Goal: Information Seeking & Learning: Check status

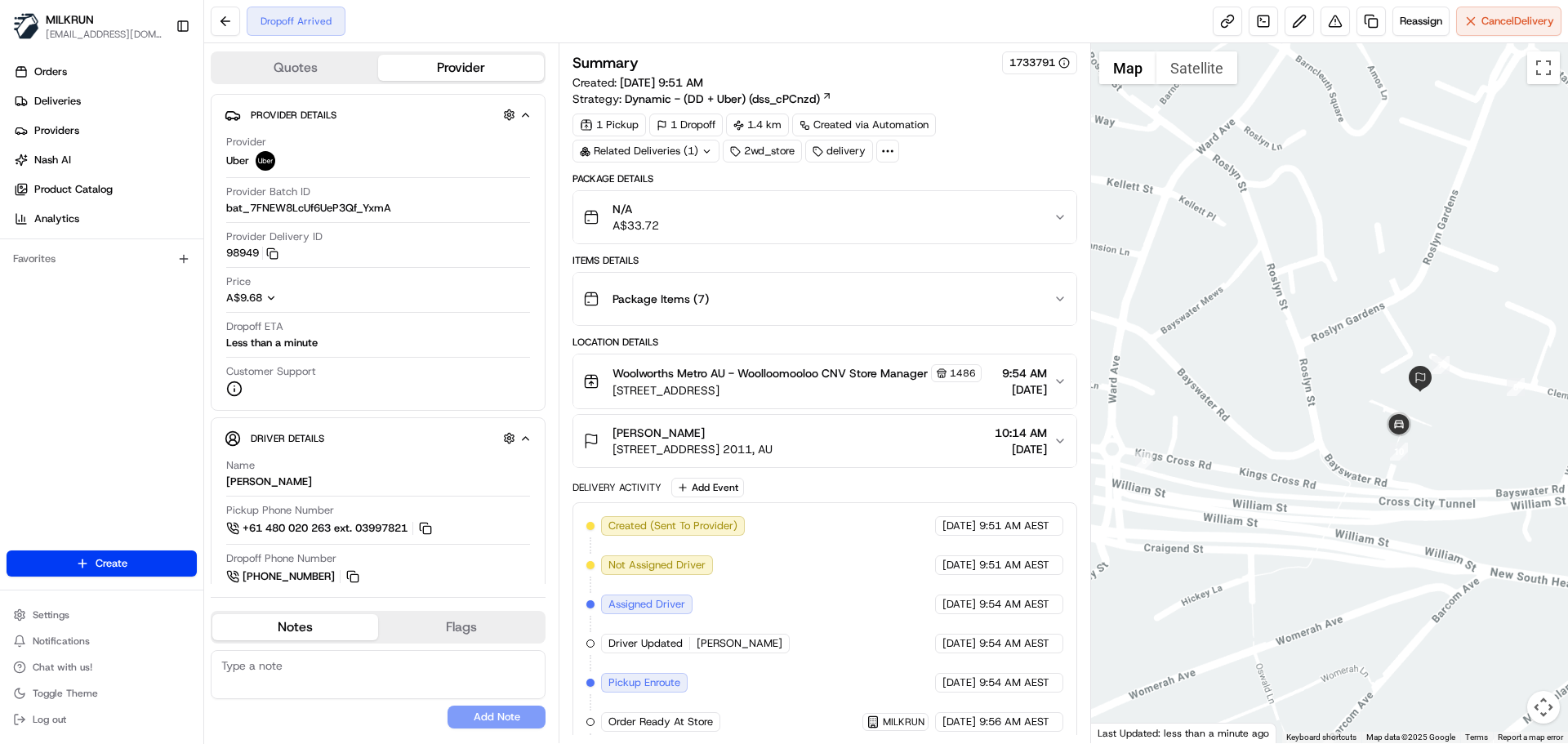
drag, startPoint x: 1542, startPoint y: 432, endPoint x: 1443, endPoint y: 442, distance: 99.5
click at [1443, 442] on div at bounding box center [1330, 393] width 478 height 700
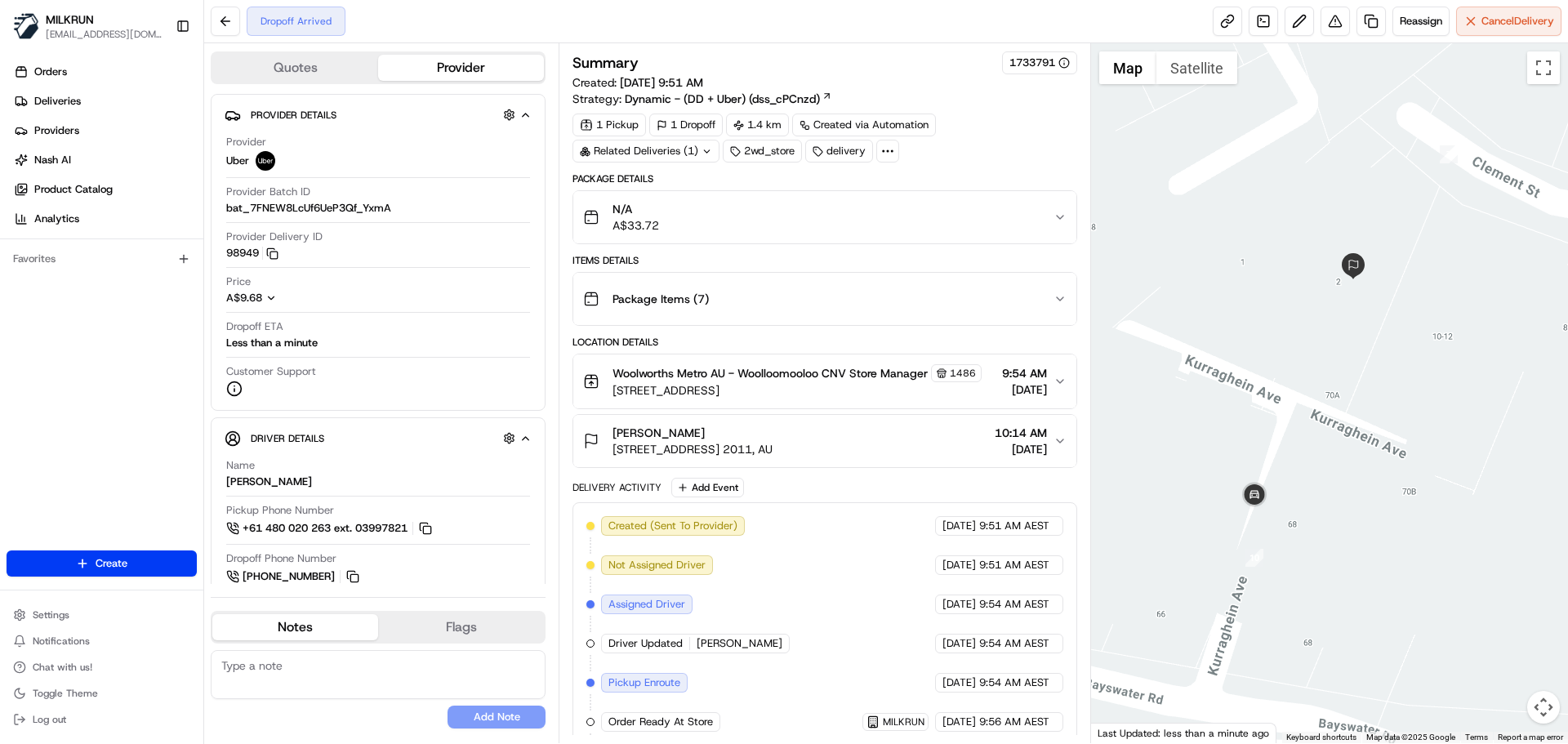
drag, startPoint x: 1376, startPoint y: 435, endPoint x: 1340, endPoint y: 431, distance: 36.2
click at [1385, 432] on div at bounding box center [1330, 393] width 478 height 700
click at [769, 441] on div "scott marsh" at bounding box center [692, 433] width 160 height 17
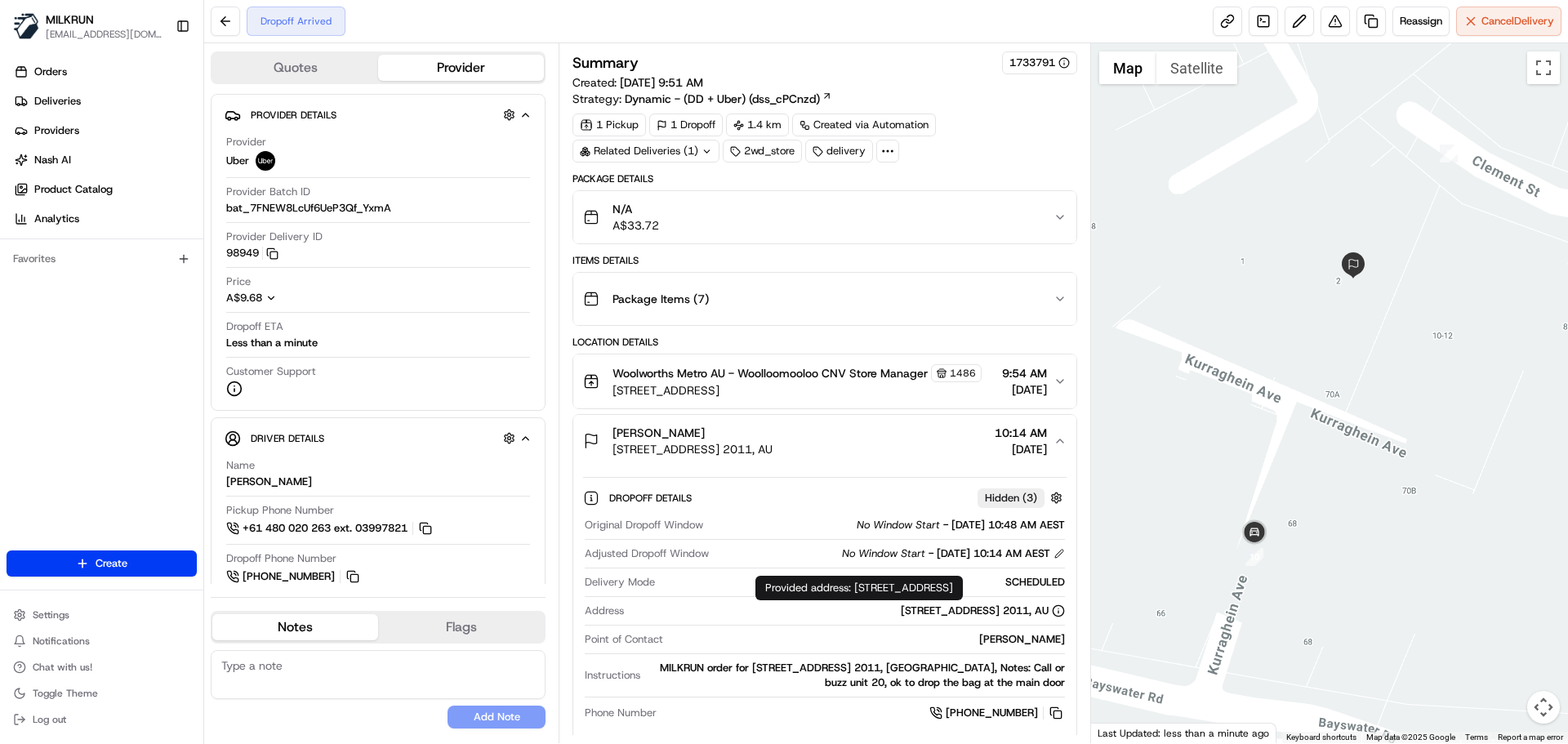
drag, startPoint x: 757, startPoint y: 623, endPoint x: 1062, endPoint y: 629, distance: 305.1
click at [1062, 618] on div "Unit 20/2 Kurraghein Ave, Rushcutters Bay, NSW 2011, AU" at bounding box center [847, 611] width 434 height 15
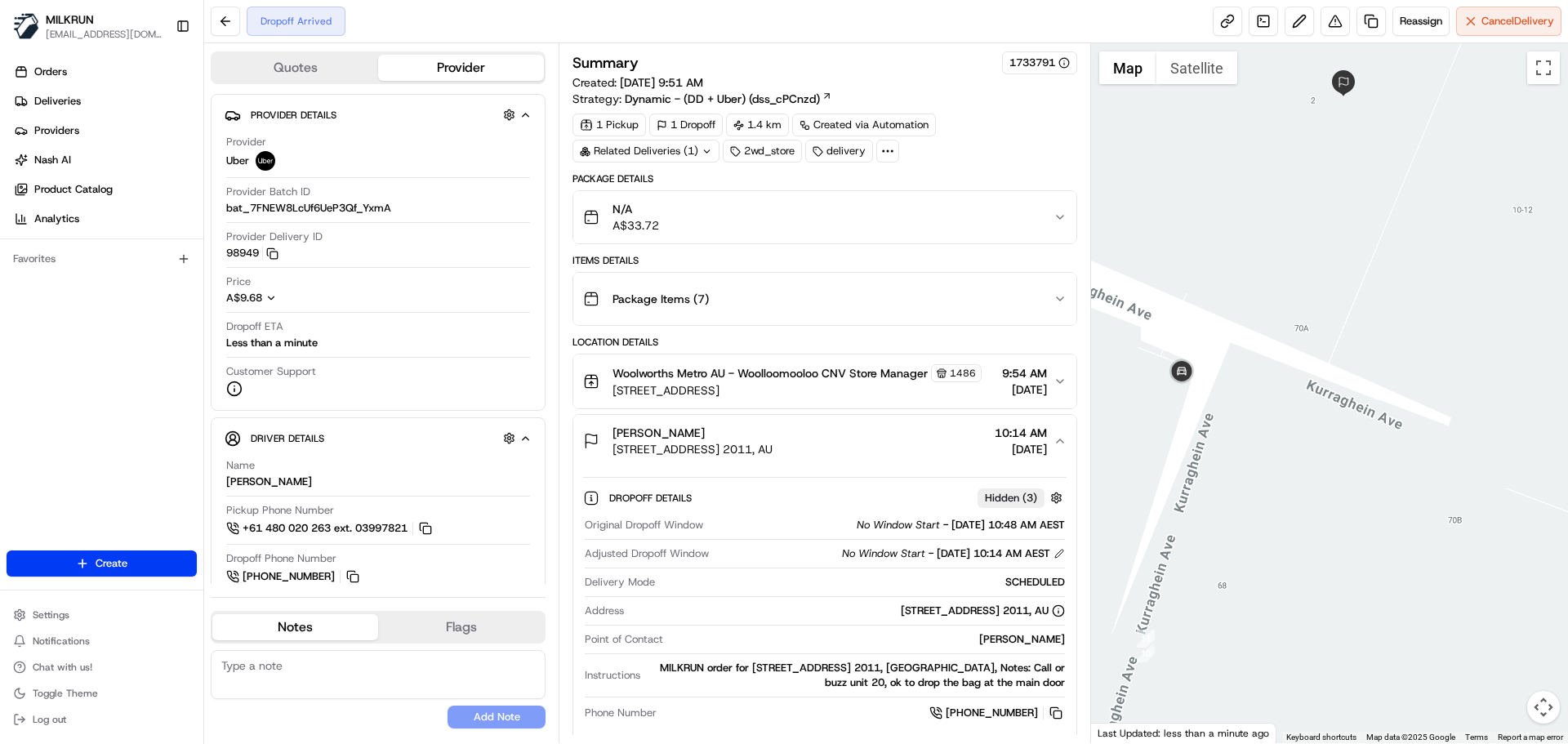
drag, startPoint x: 1237, startPoint y: 386, endPoint x: 1211, endPoint y: 357, distance: 38.9
click at [1211, 357] on div at bounding box center [1330, 393] width 478 height 700
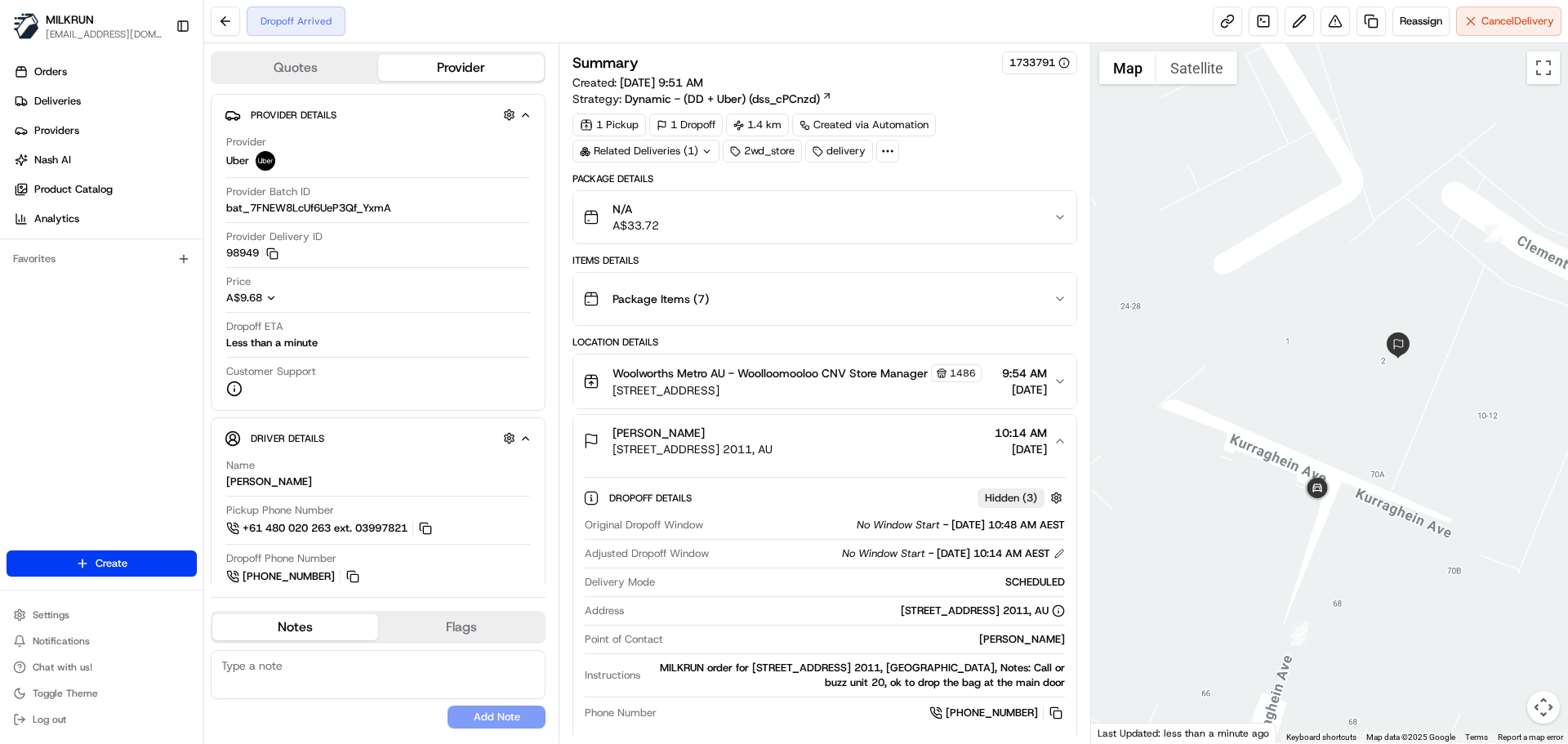
drag, startPoint x: 1240, startPoint y: 274, endPoint x: 1298, endPoint y: 444, distance: 179.6
click at [1298, 444] on div at bounding box center [1330, 393] width 478 height 700
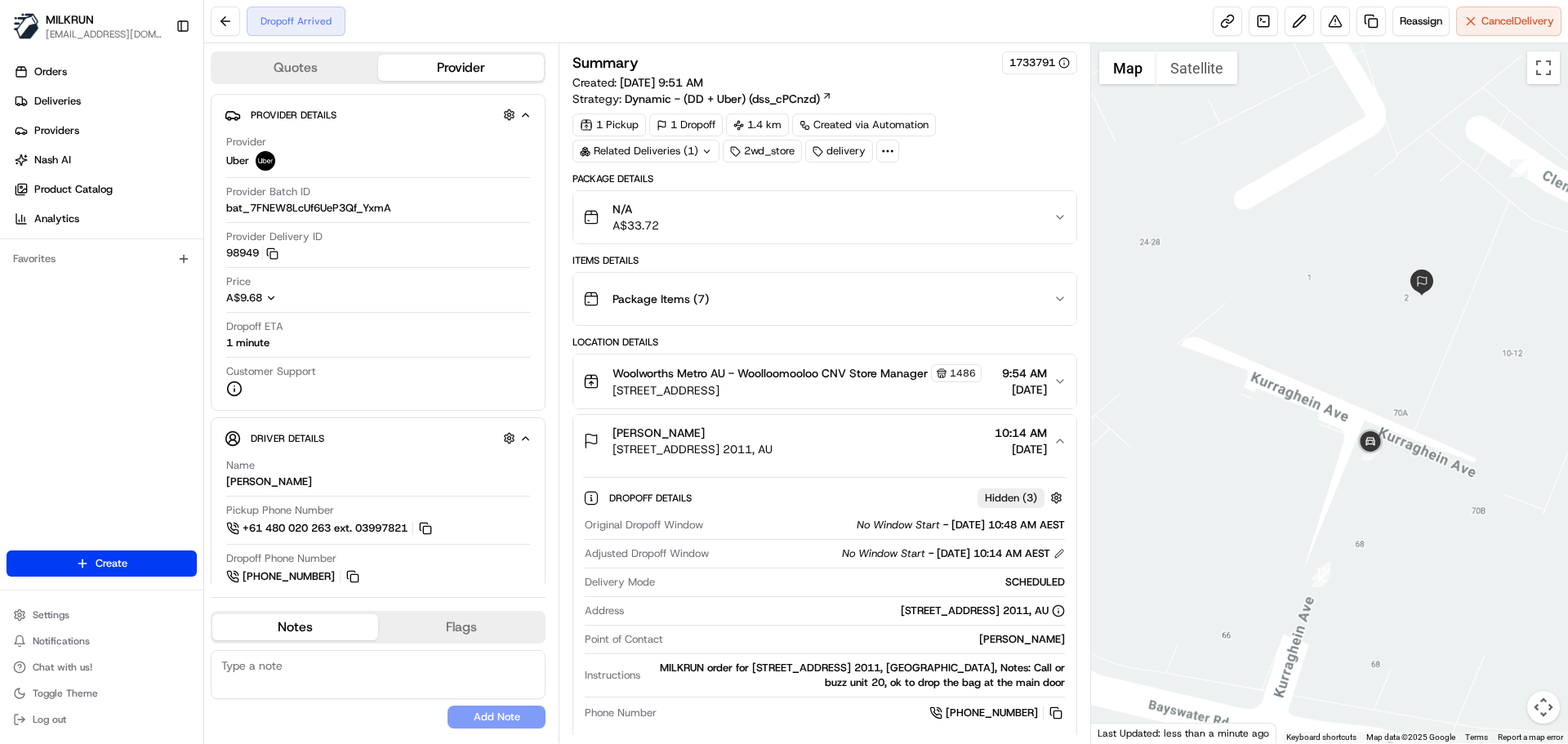
drag, startPoint x: 1457, startPoint y: 444, endPoint x: 1263, endPoint y: 346, distance: 217.3
click at [1263, 346] on div at bounding box center [1330, 393] width 478 height 700
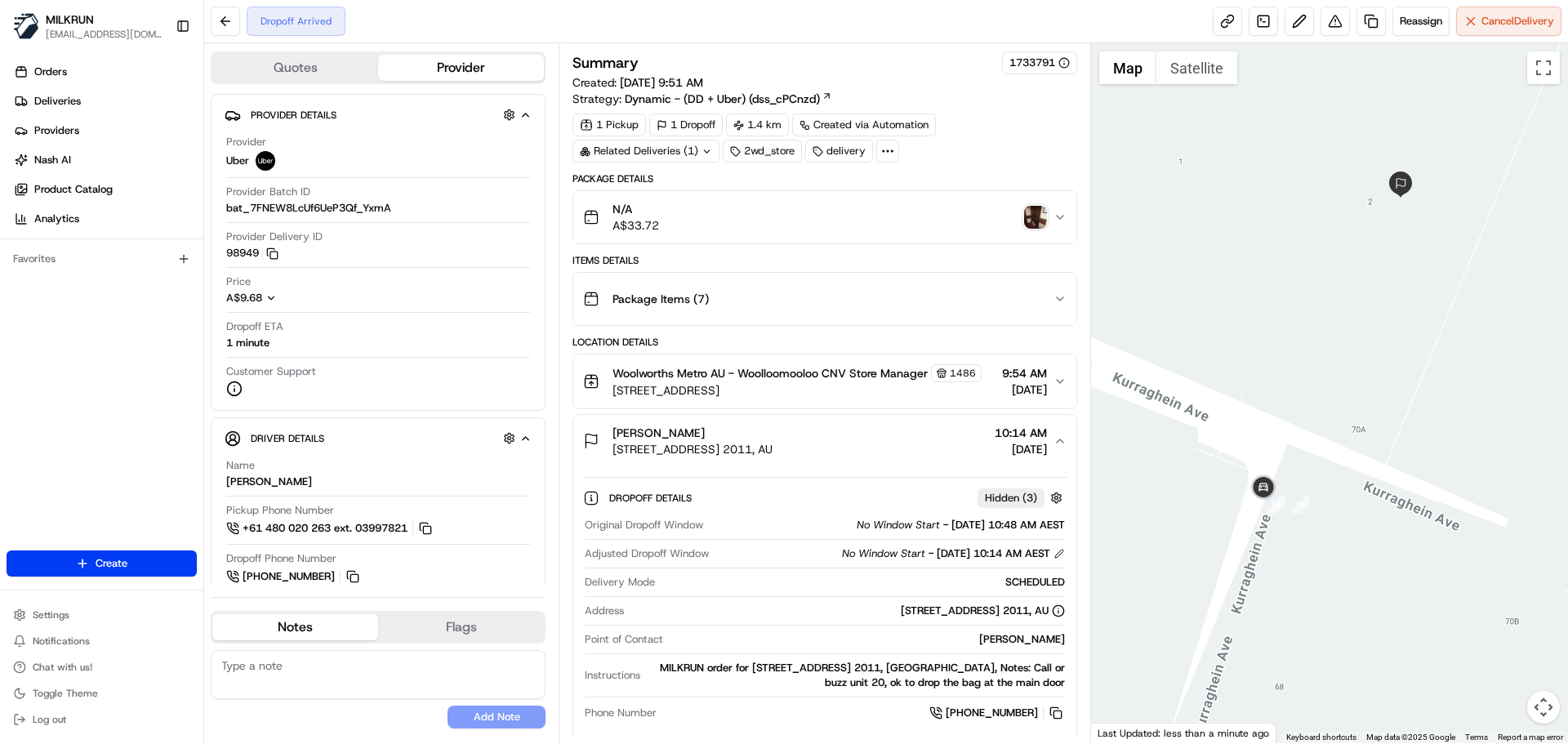
click at [1041, 214] on img "button" at bounding box center [1036, 217] width 23 height 23
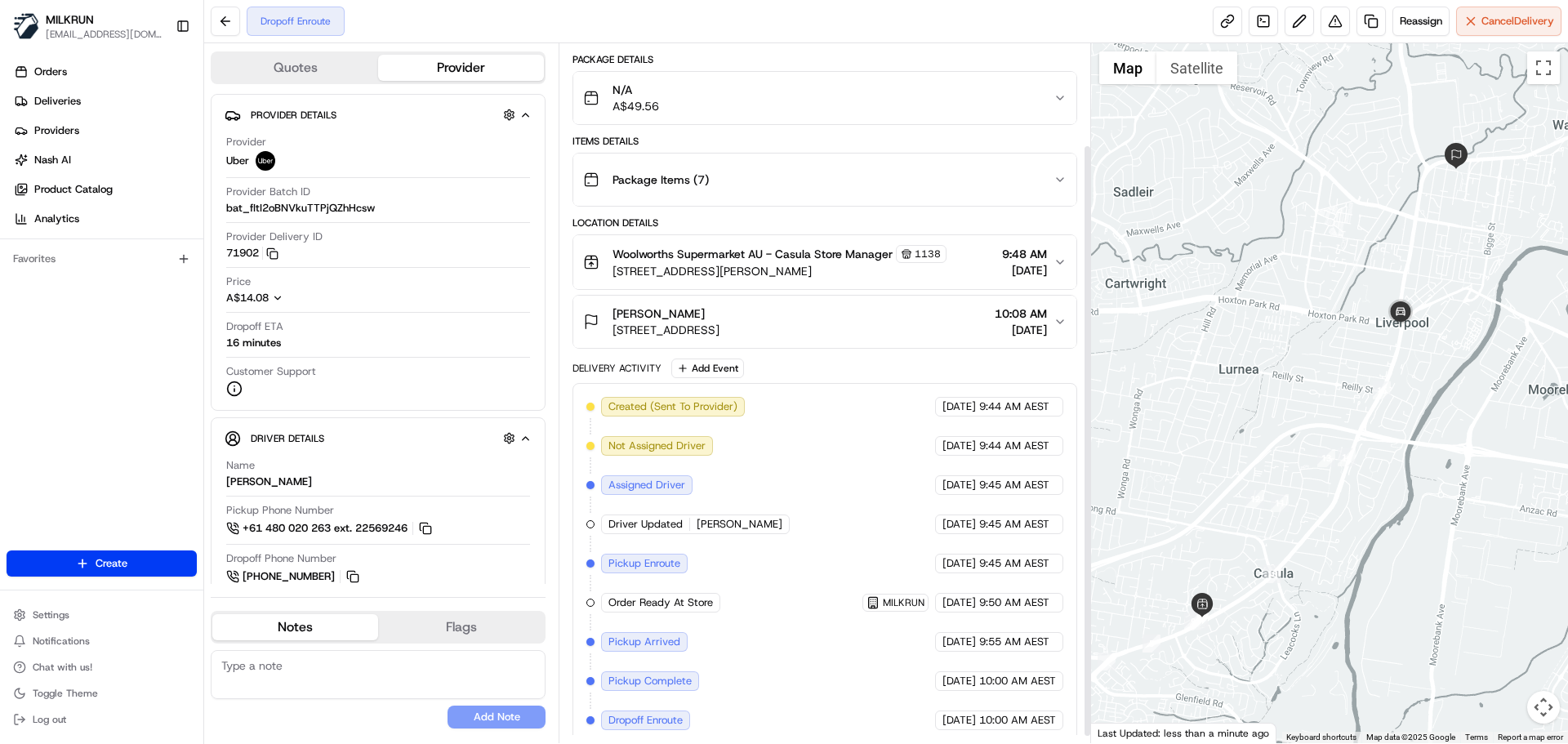
scroll to position [128, 0]
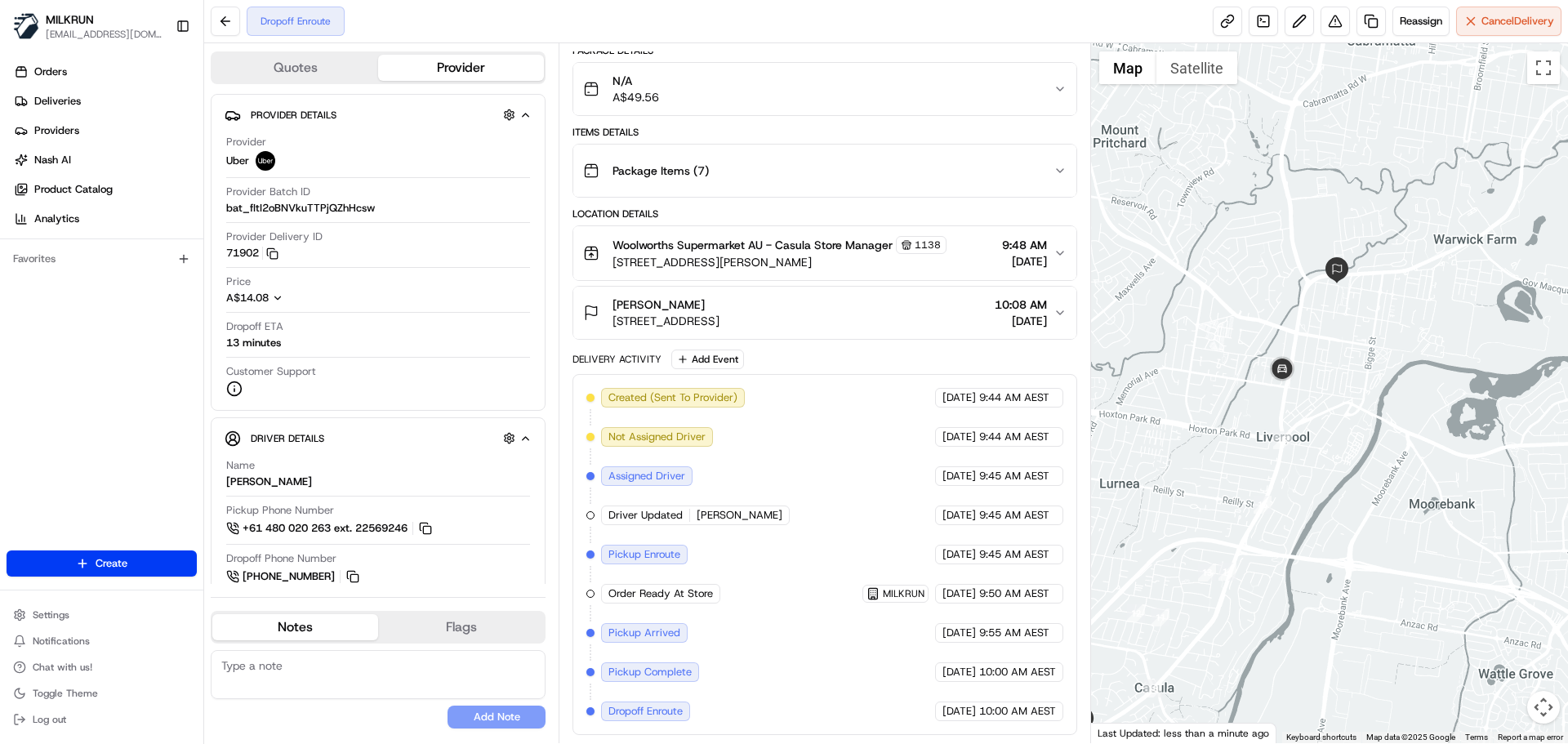
drag, startPoint x: 1377, startPoint y: 213, endPoint x: 1253, endPoint y: 340, distance: 177.5
click at [1253, 340] on div at bounding box center [1330, 393] width 478 height 700
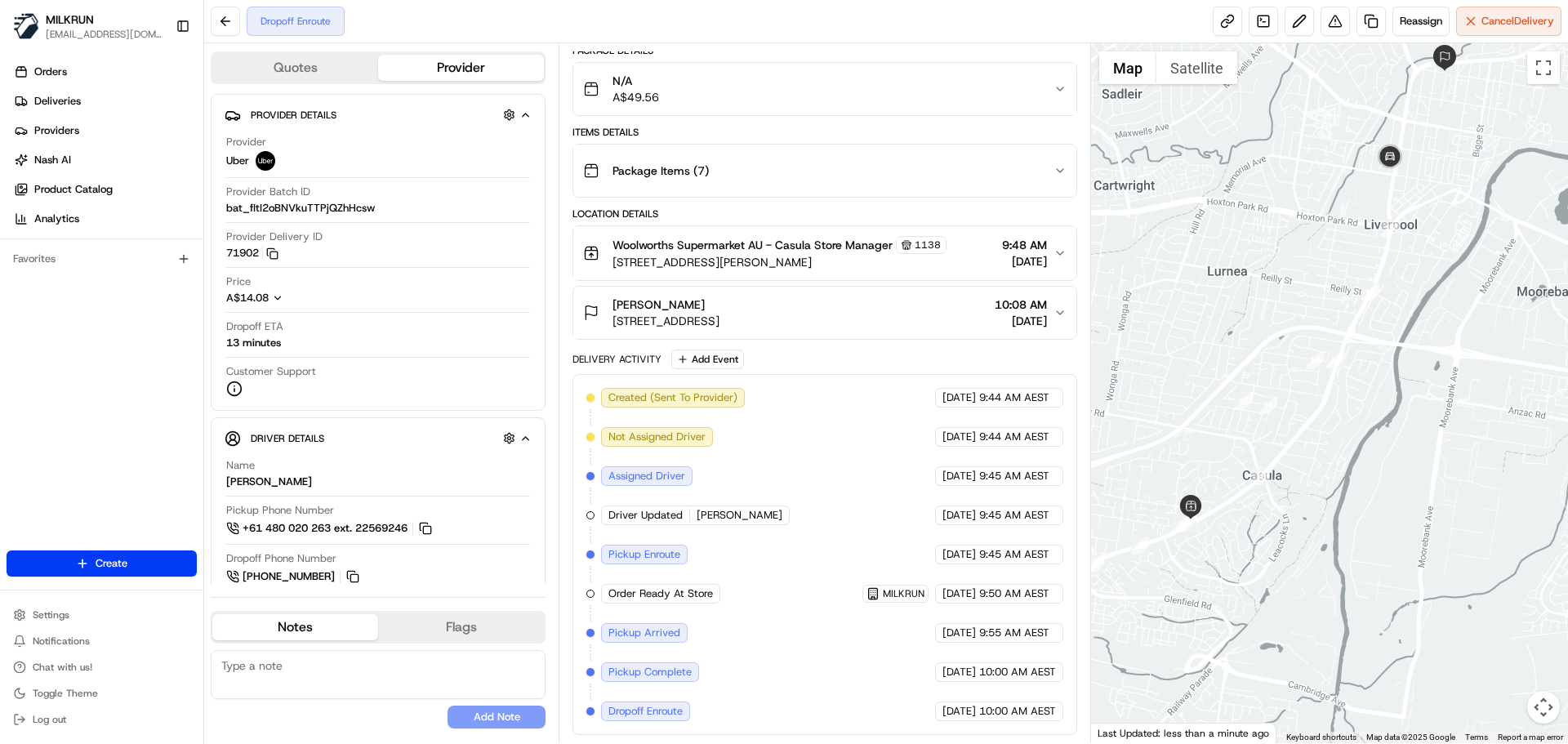
drag, startPoint x: 1259, startPoint y: 495, endPoint x: 1398, endPoint y: 244, distance: 286.9
click at [1398, 244] on div at bounding box center [1330, 393] width 478 height 700
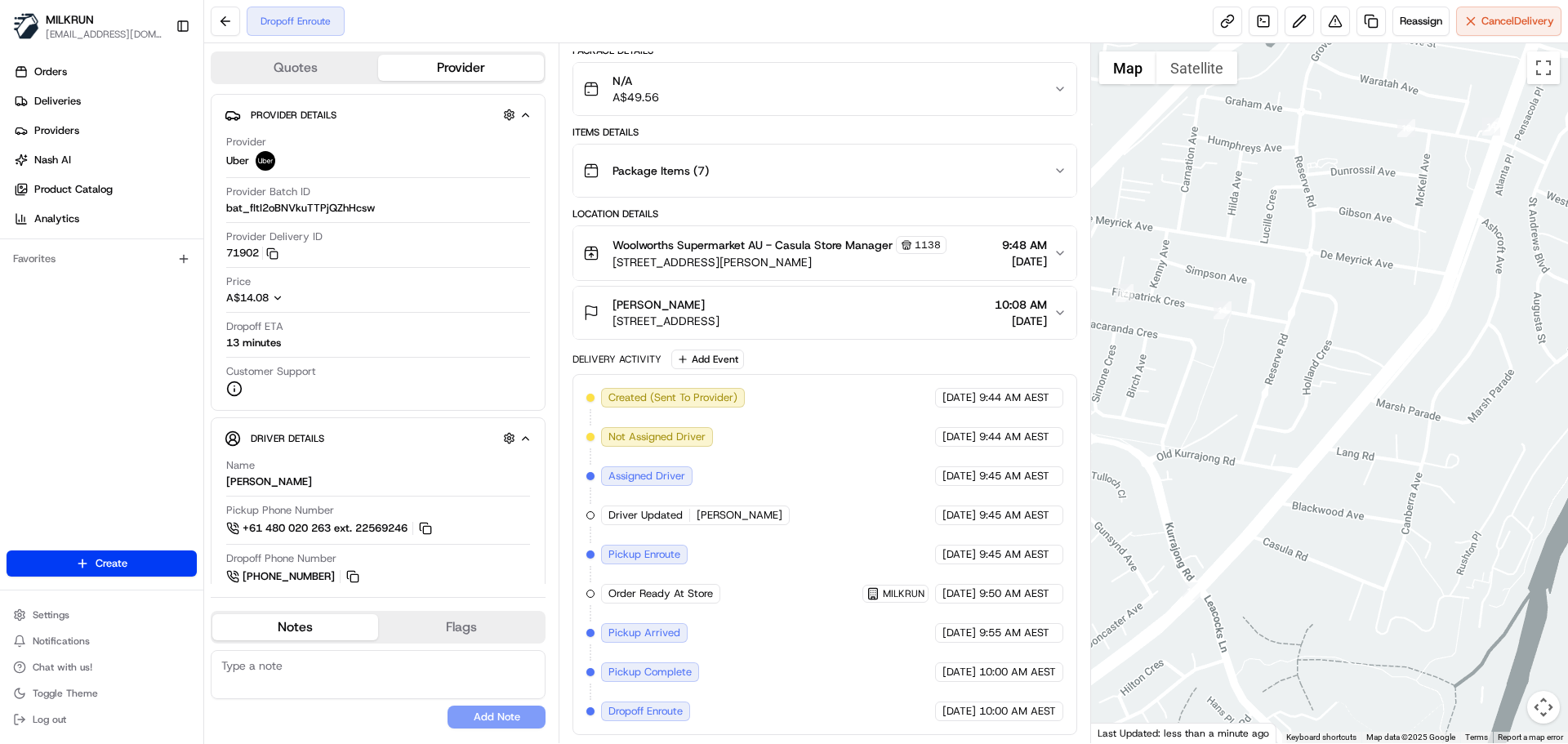
drag, startPoint x: 1199, startPoint y: 541, endPoint x: 1264, endPoint y: 404, distance: 151.6
click at [1264, 404] on div at bounding box center [1330, 393] width 478 height 700
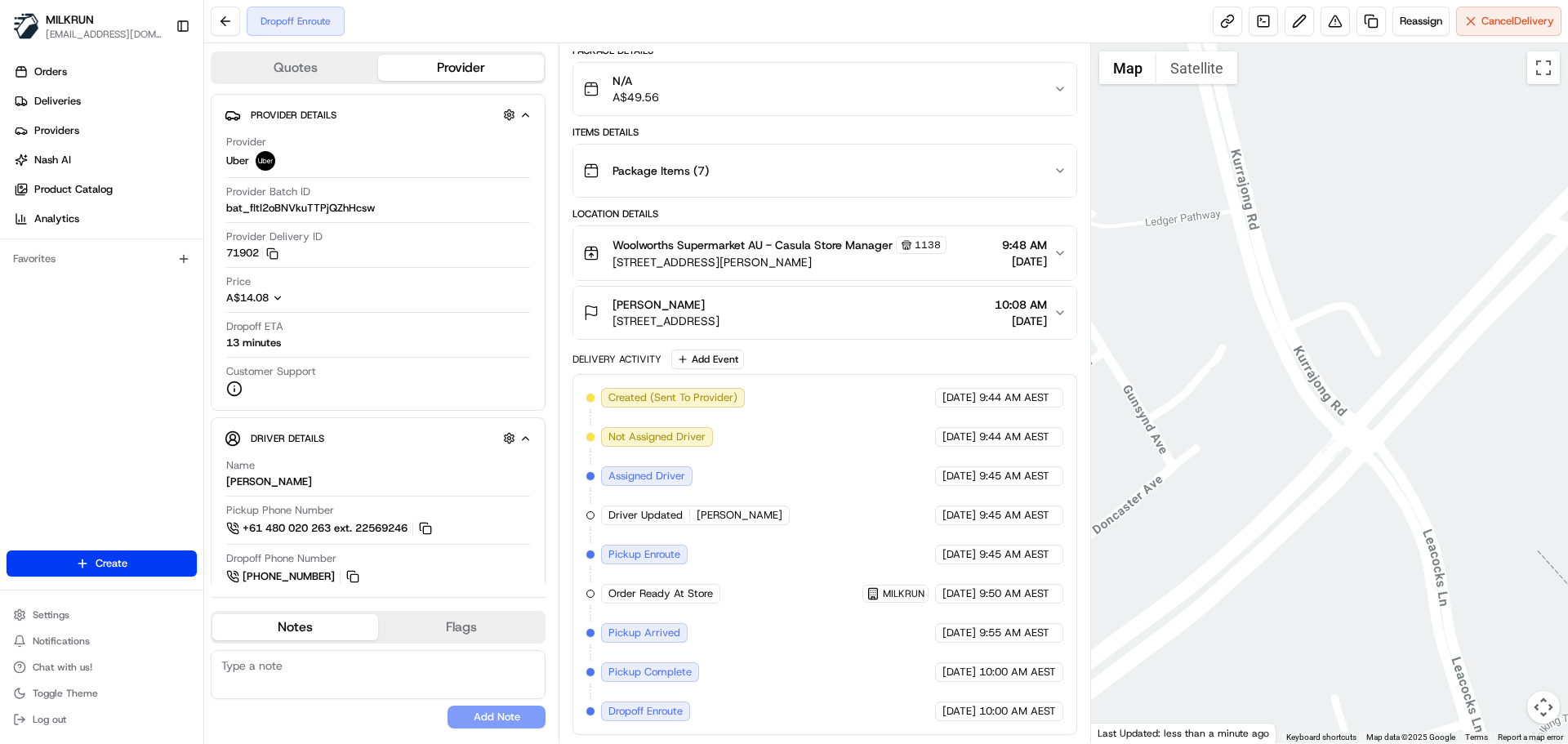
drag, startPoint x: 1232, startPoint y: 426, endPoint x: 1305, endPoint y: 541, distance: 136.2
click at [1307, 544] on div at bounding box center [1330, 393] width 478 height 700
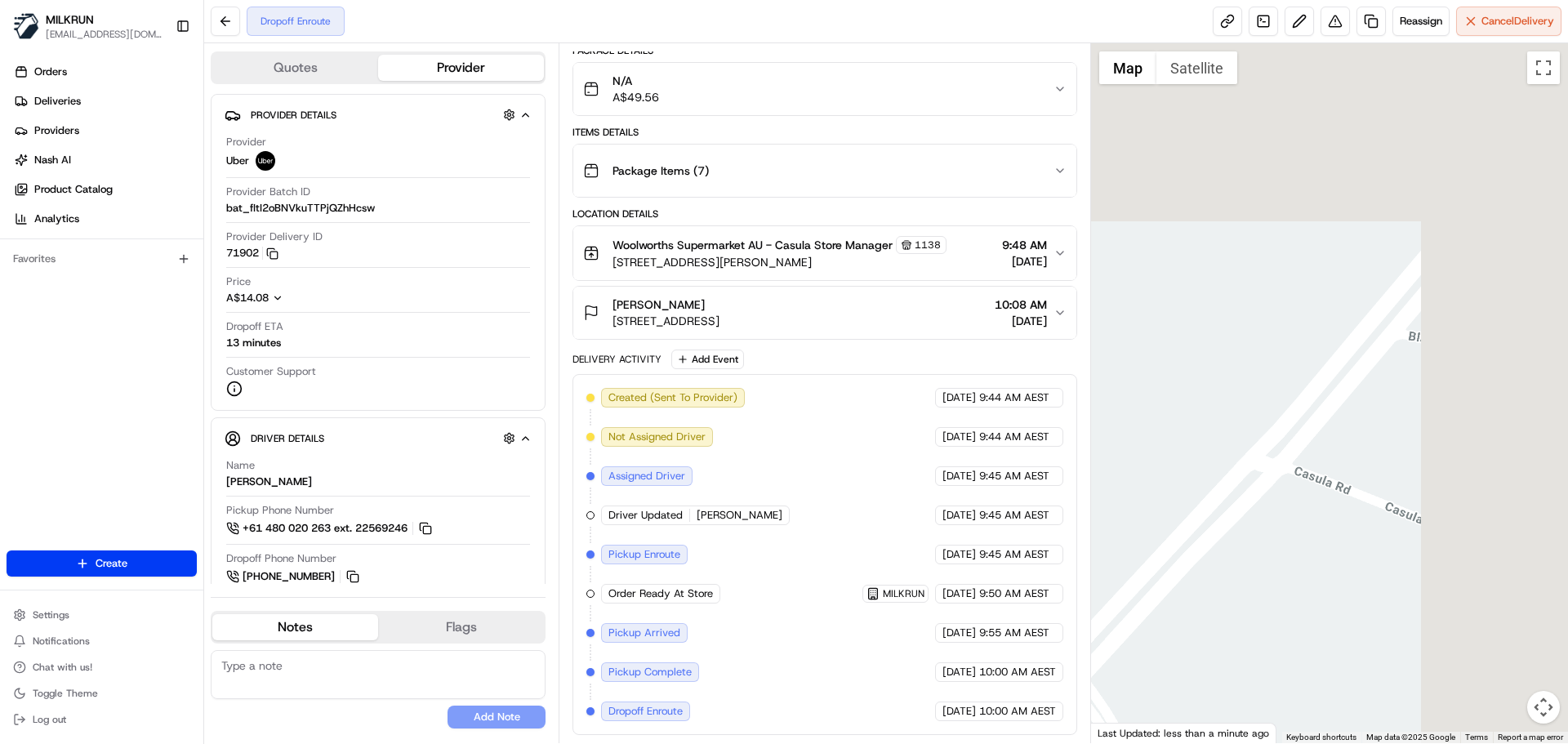
drag, startPoint x: 1299, startPoint y: 443, endPoint x: 1242, endPoint y: 367, distance: 95.0
click at [1113, 577] on div at bounding box center [1330, 393] width 478 height 700
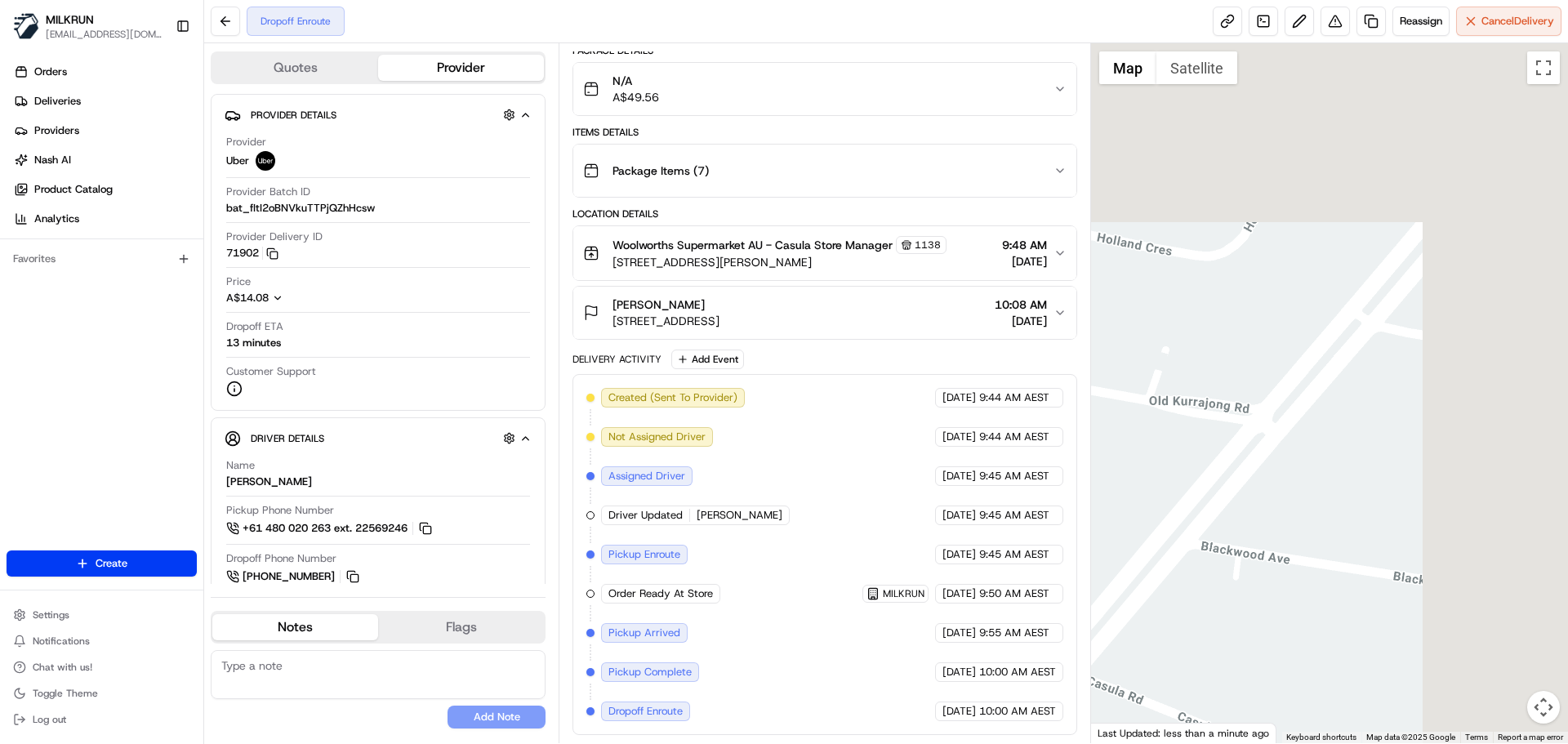
drag, startPoint x: 1115, startPoint y: 533, endPoint x: 859, endPoint y: 655, distance: 283.6
click at [825, 720] on div "Quotes Provider Provider Details Hidden ( 2 ) Provider Uber Provider Batch ID b…" at bounding box center [887, 393] width 1365 height 700
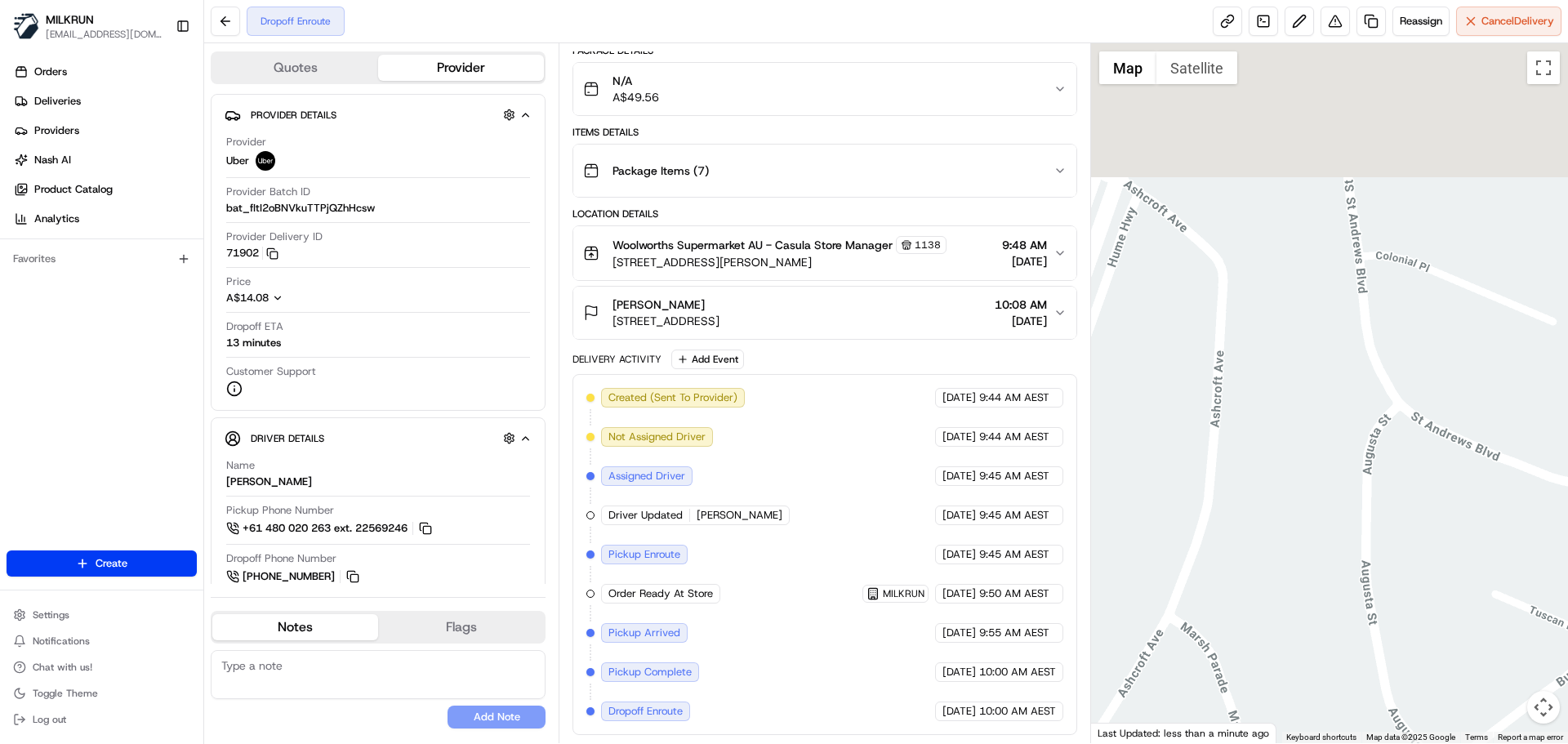
drag, startPoint x: 1248, startPoint y: 460, endPoint x: 1152, endPoint y: 700, distance: 258.5
click at [1152, 700] on div at bounding box center [1330, 393] width 478 height 700
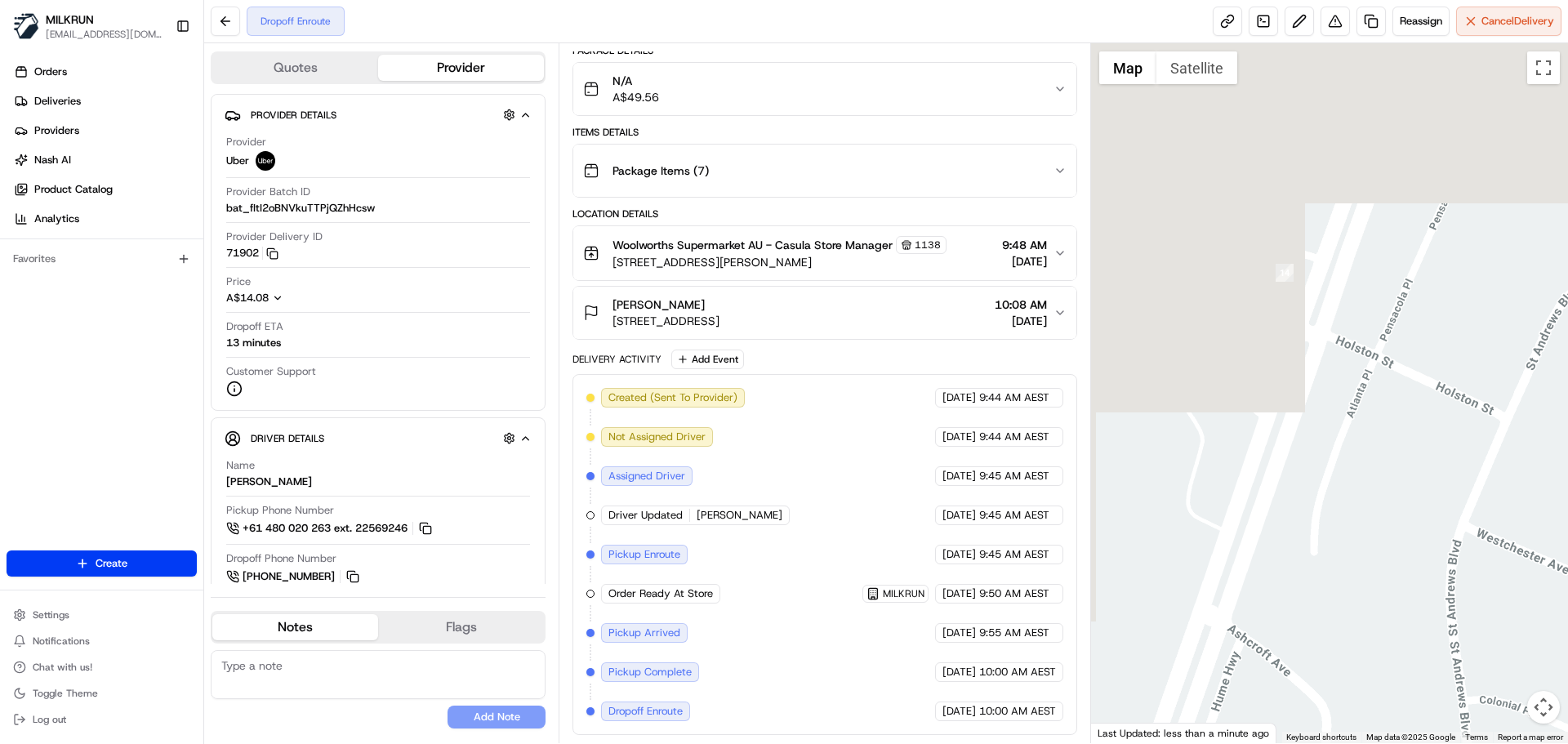
drag, startPoint x: 1218, startPoint y: 383, endPoint x: 1463, endPoint y: 580, distance: 314.4
click at [1463, 580] on div at bounding box center [1330, 393] width 478 height 700
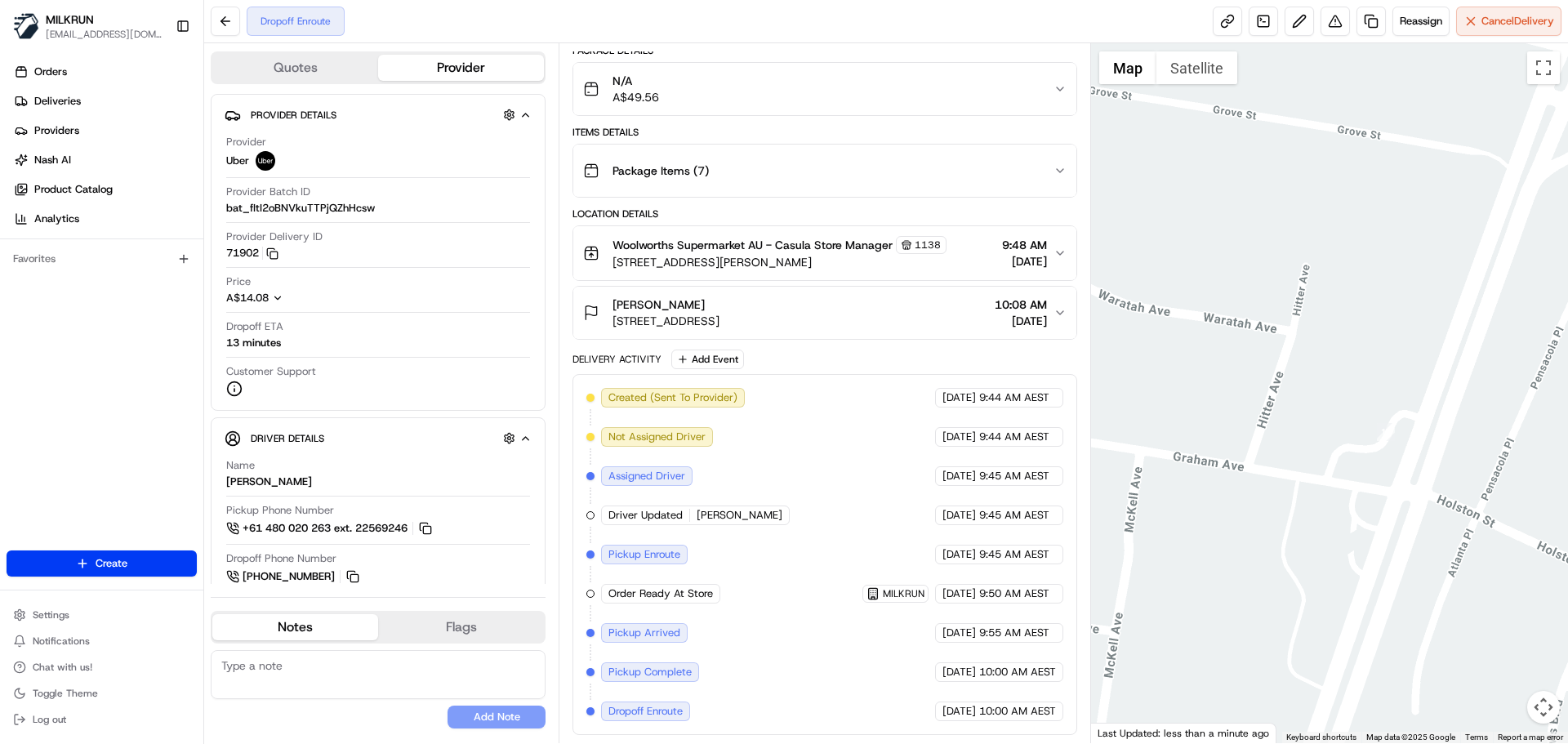
drag, startPoint x: 1476, startPoint y: 423, endPoint x: 1290, endPoint y: 657, distance: 298.9
click at [1290, 657] on div at bounding box center [1330, 393] width 478 height 700
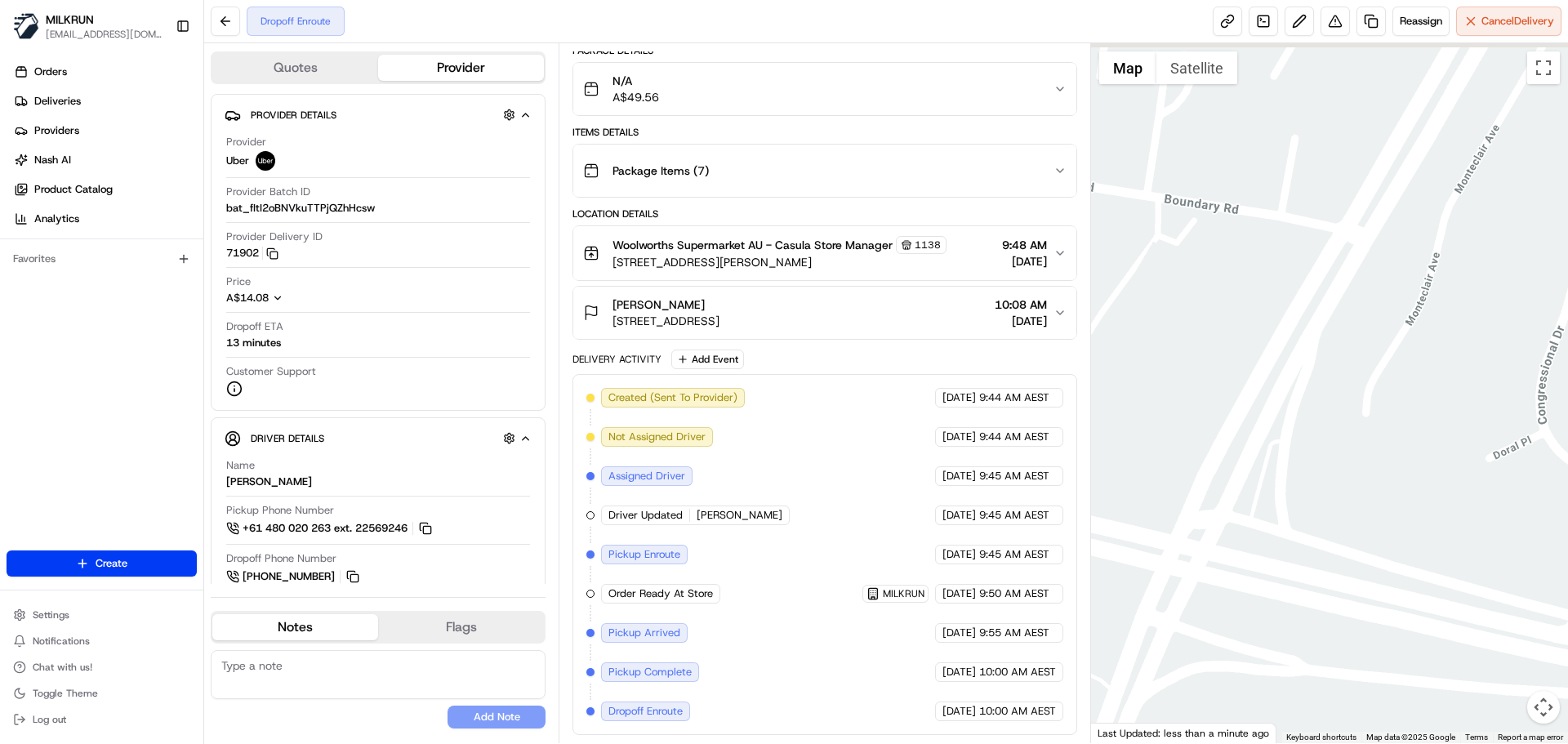
drag, startPoint x: 1434, startPoint y: 366, endPoint x: 1272, endPoint y: 559, distance: 252.0
click at [1264, 678] on div at bounding box center [1330, 393] width 478 height 700
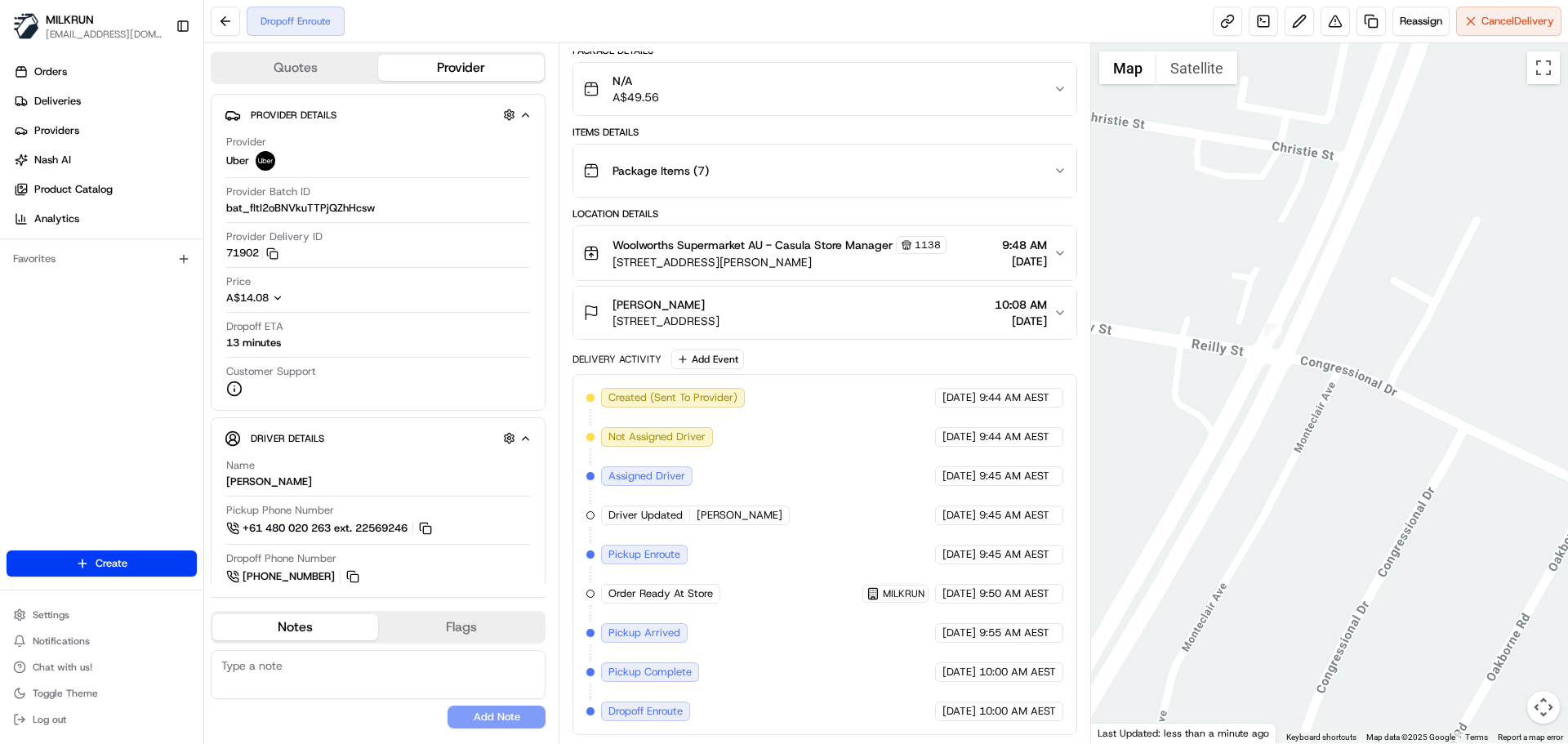
drag, startPoint x: 1320, startPoint y: 316, endPoint x: 1186, endPoint y: 516, distance: 240.7
click at [1146, 628] on div at bounding box center [1330, 393] width 478 height 700
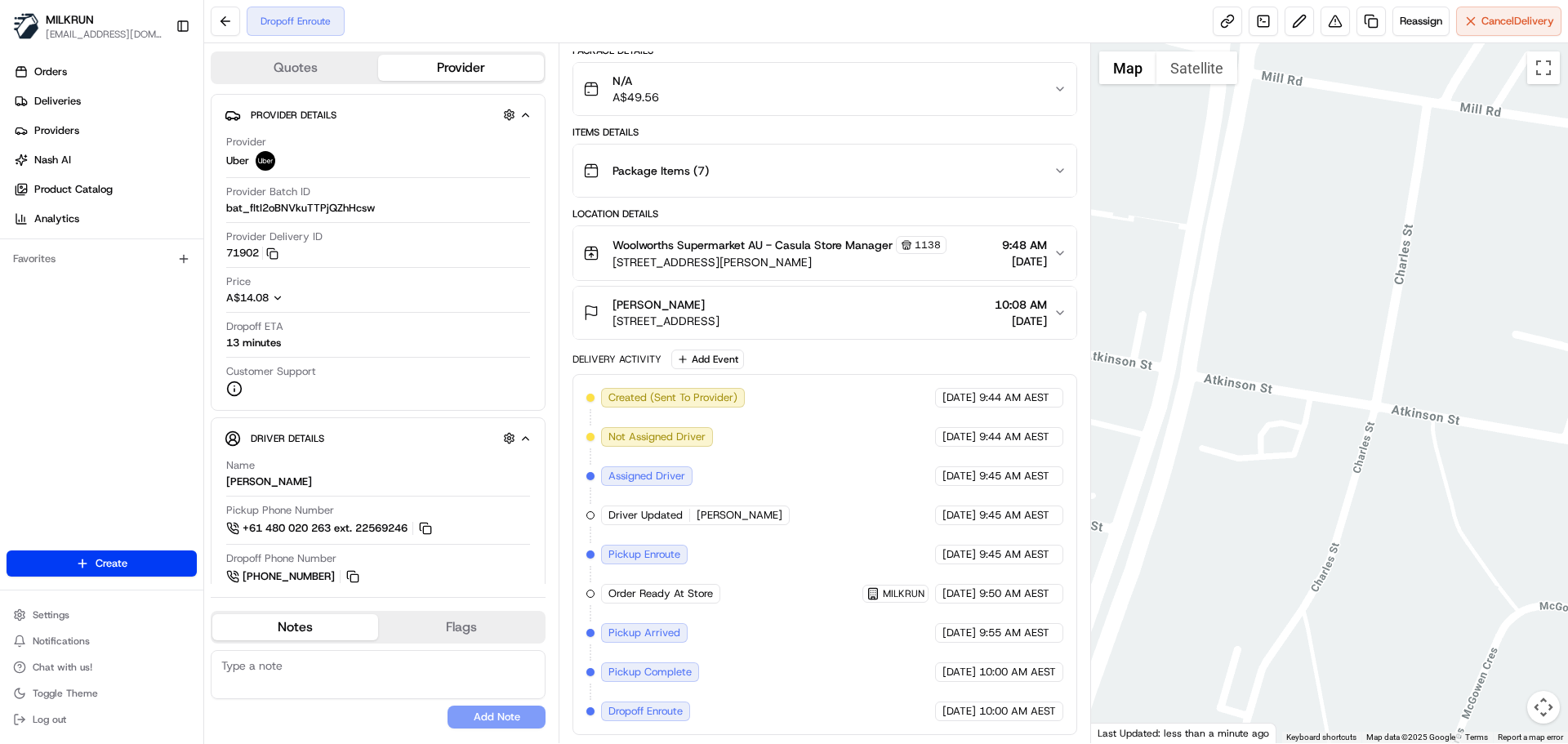
drag, startPoint x: 1236, startPoint y: 319, endPoint x: 1305, endPoint y: 390, distance: 99.0
click at [1204, 686] on div at bounding box center [1330, 393] width 478 height 700
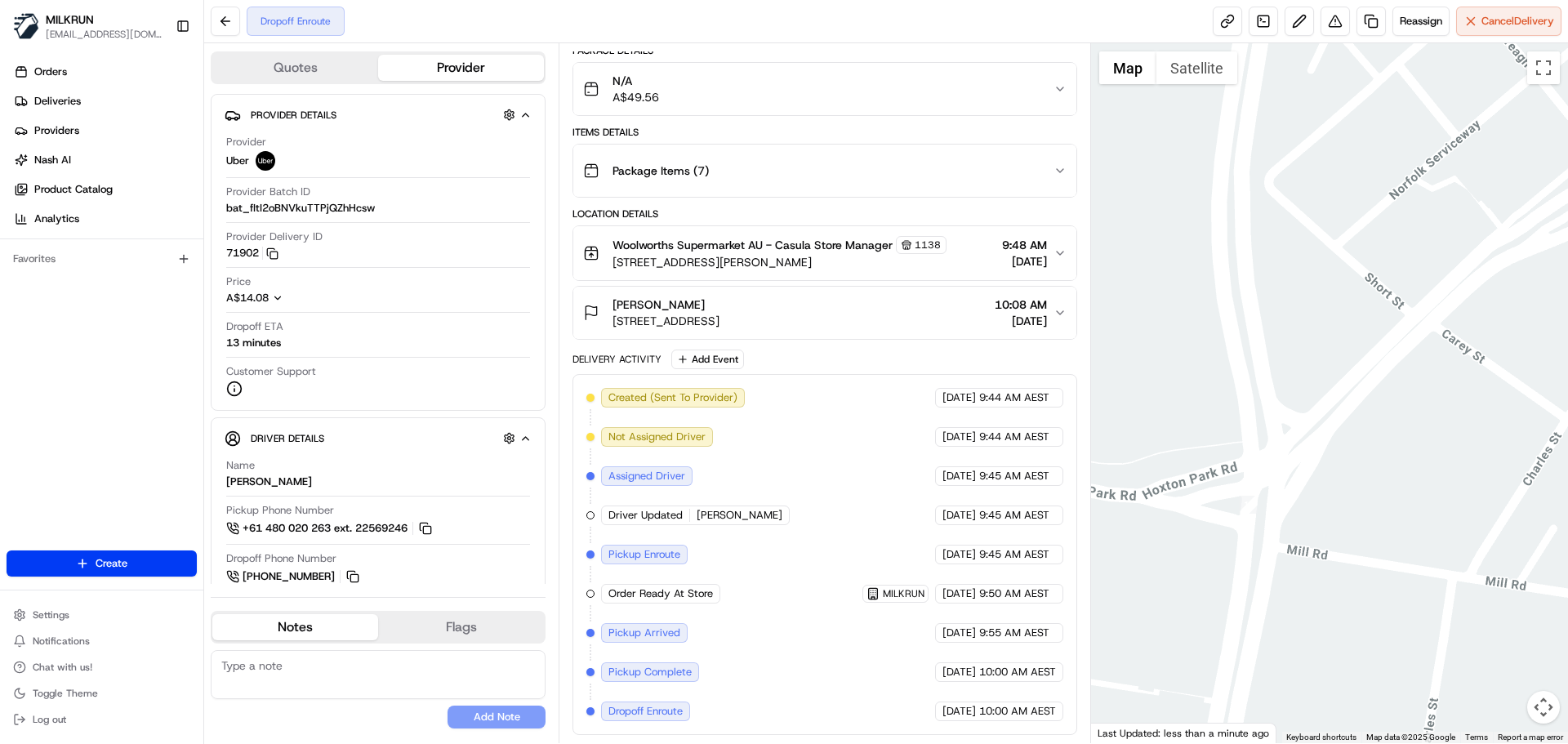
drag, startPoint x: 1331, startPoint y: 279, endPoint x: 1410, endPoint y: 181, distance: 125.9
click at [1410, 181] on div at bounding box center [1330, 393] width 478 height 700
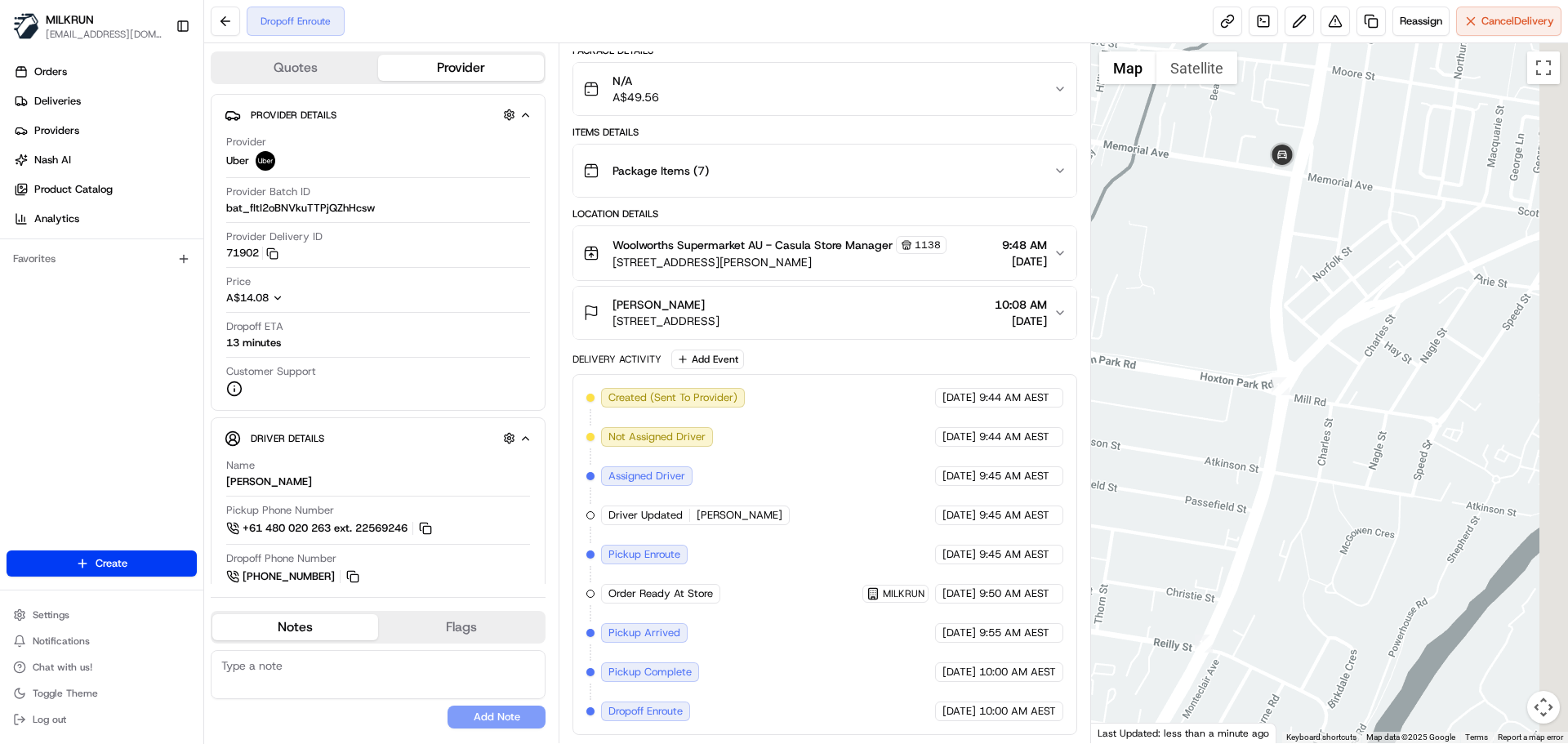
drag, startPoint x: 1347, startPoint y: 358, endPoint x: 1231, endPoint y: 480, distance: 168.3
click at [1231, 480] on div at bounding box center [1330, 393] width 478 height 700
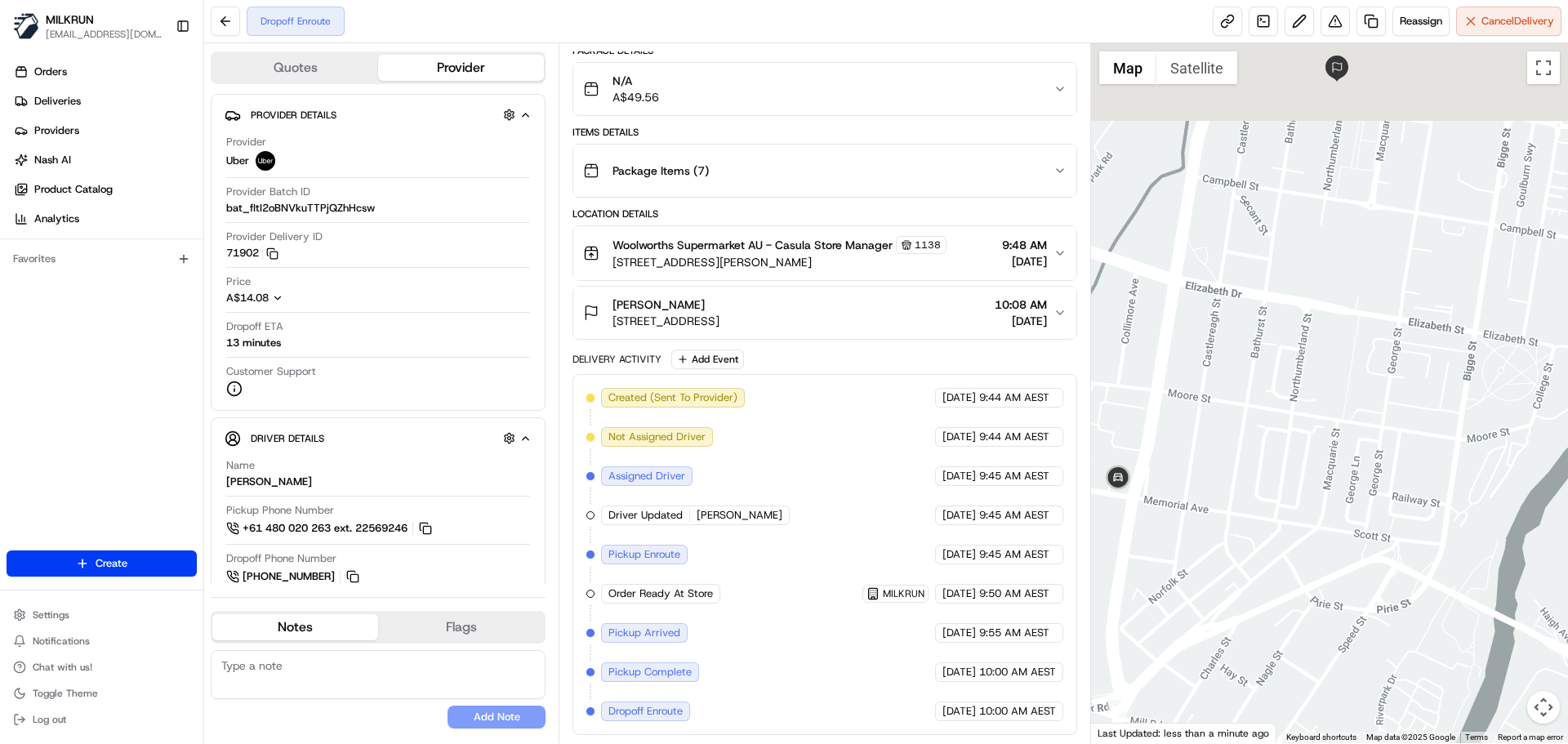
drag, startPoint x: 1286, startPoint y: 340, endPoint x: 1243, endPoint y: 508, distance: 173.4
click at [1243, 508] on div at bounding box center [1330, 393] width 478 height 700
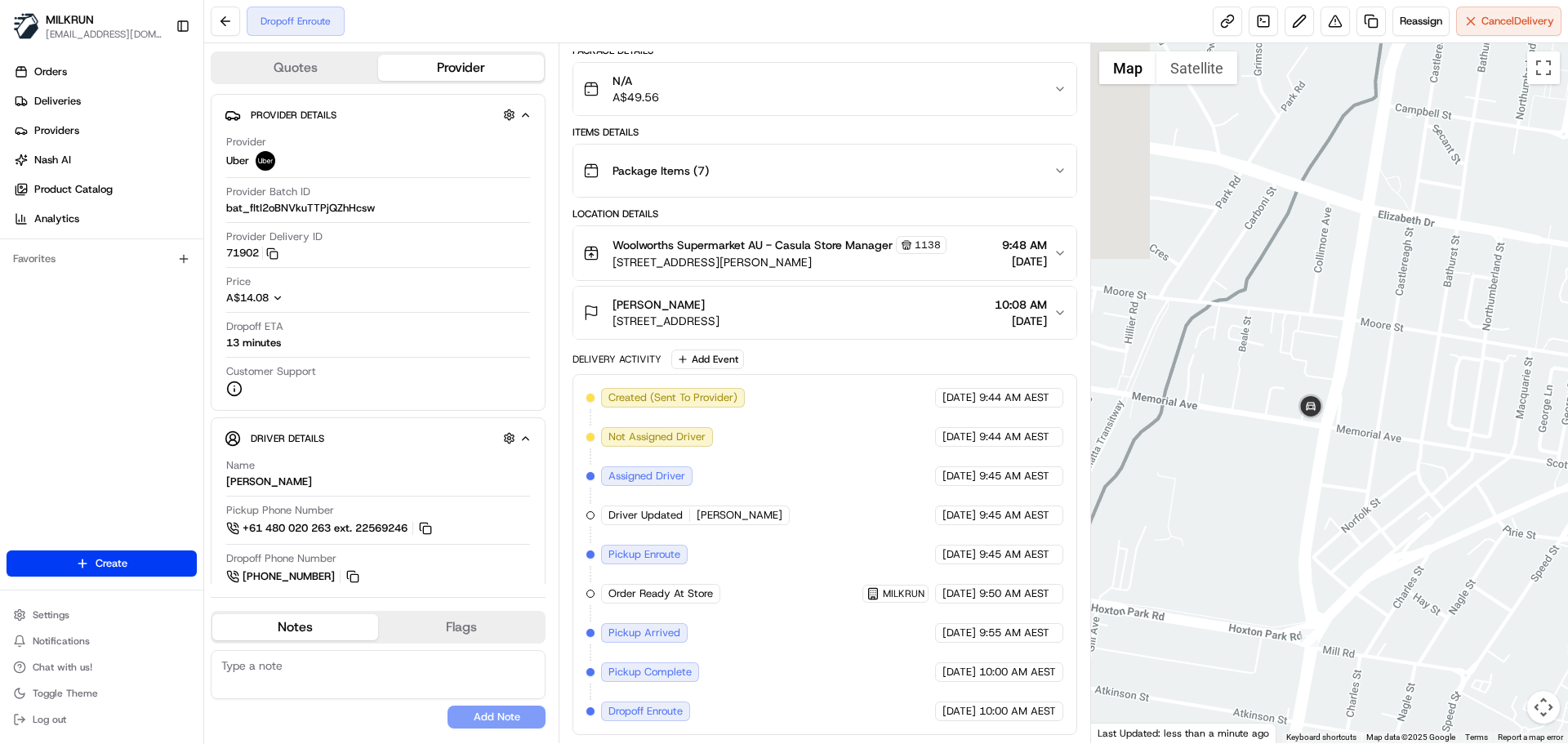
drag, startPoint x: 1270, startPoint y: 383, endPoint x: 1356, endPoint y: 328, distance: 102.1
click at [1395, 289] on div at bounding box center [1330, 393] width 478 height 700
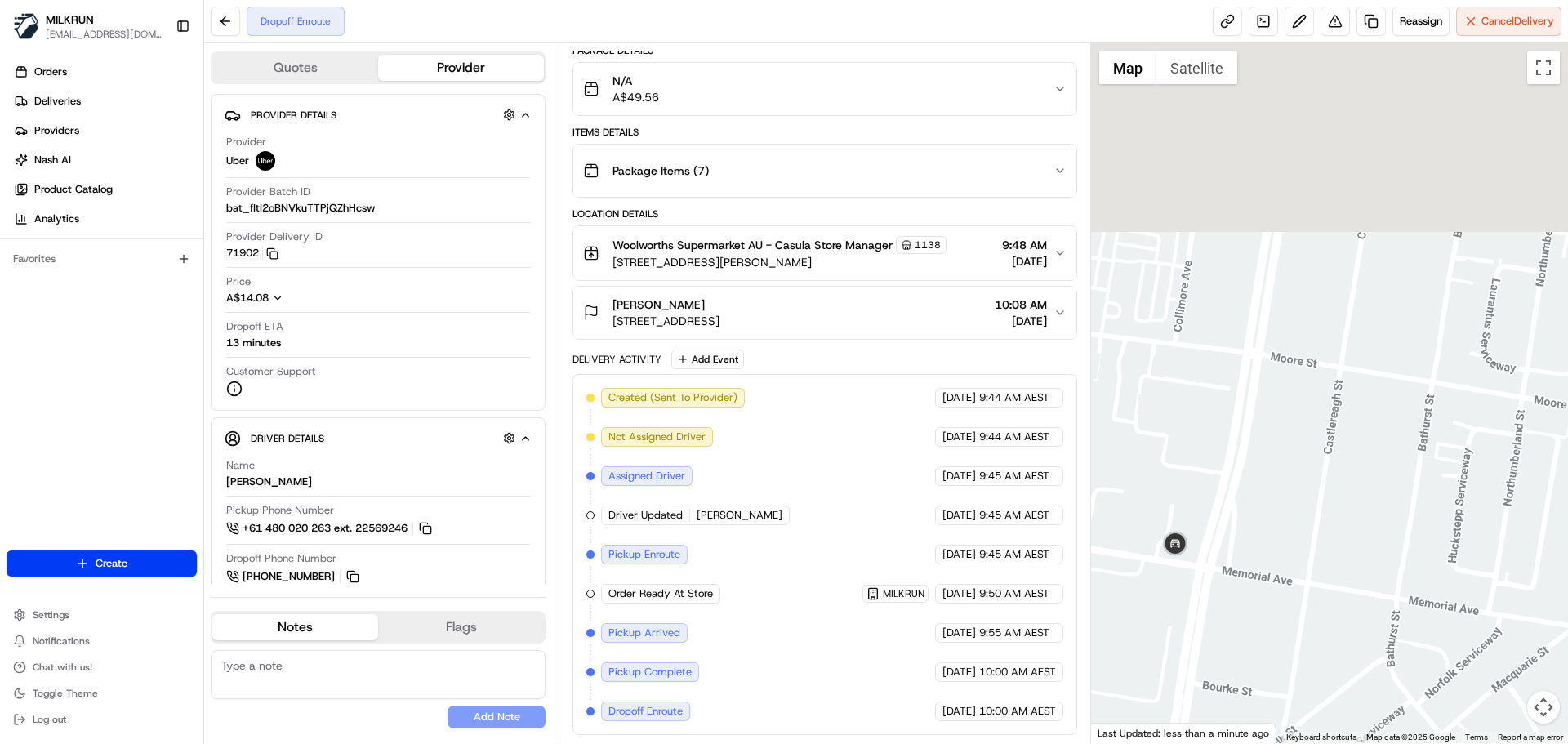
drag, startPoint x: 1245, startPoint y: 401, endPoint x: 1144, endPoint y: 640, distance: 259.5
click at [1144, 640] on div at bounding box center [1330, 393] width 478 height 700
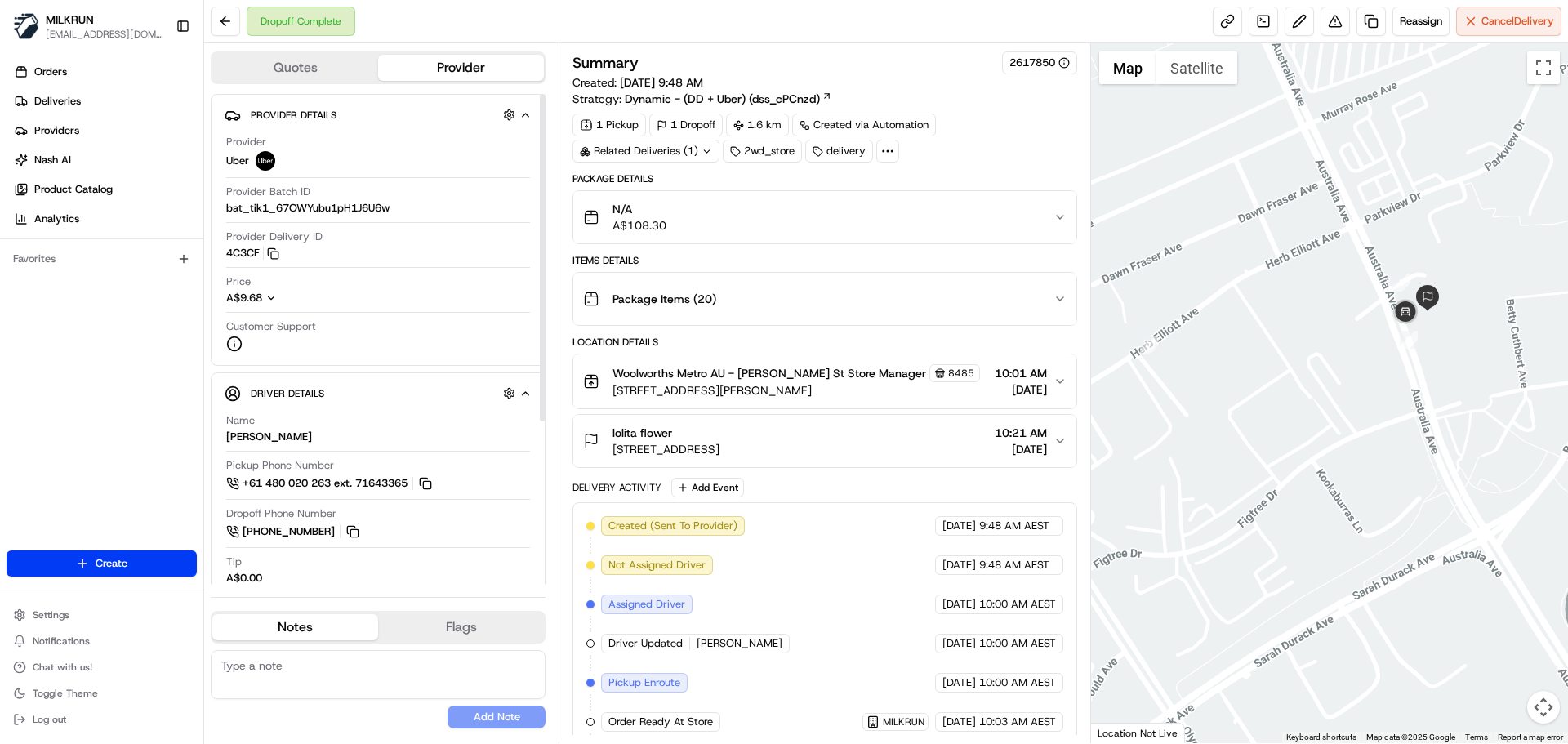
drag, startPoint x: 543, startPoint y: 367, endPoint x: 558, endPoint y: 295, distance: 73.5
click at [546, 295] on div at bounding box center [542, 257] width 6 height 327
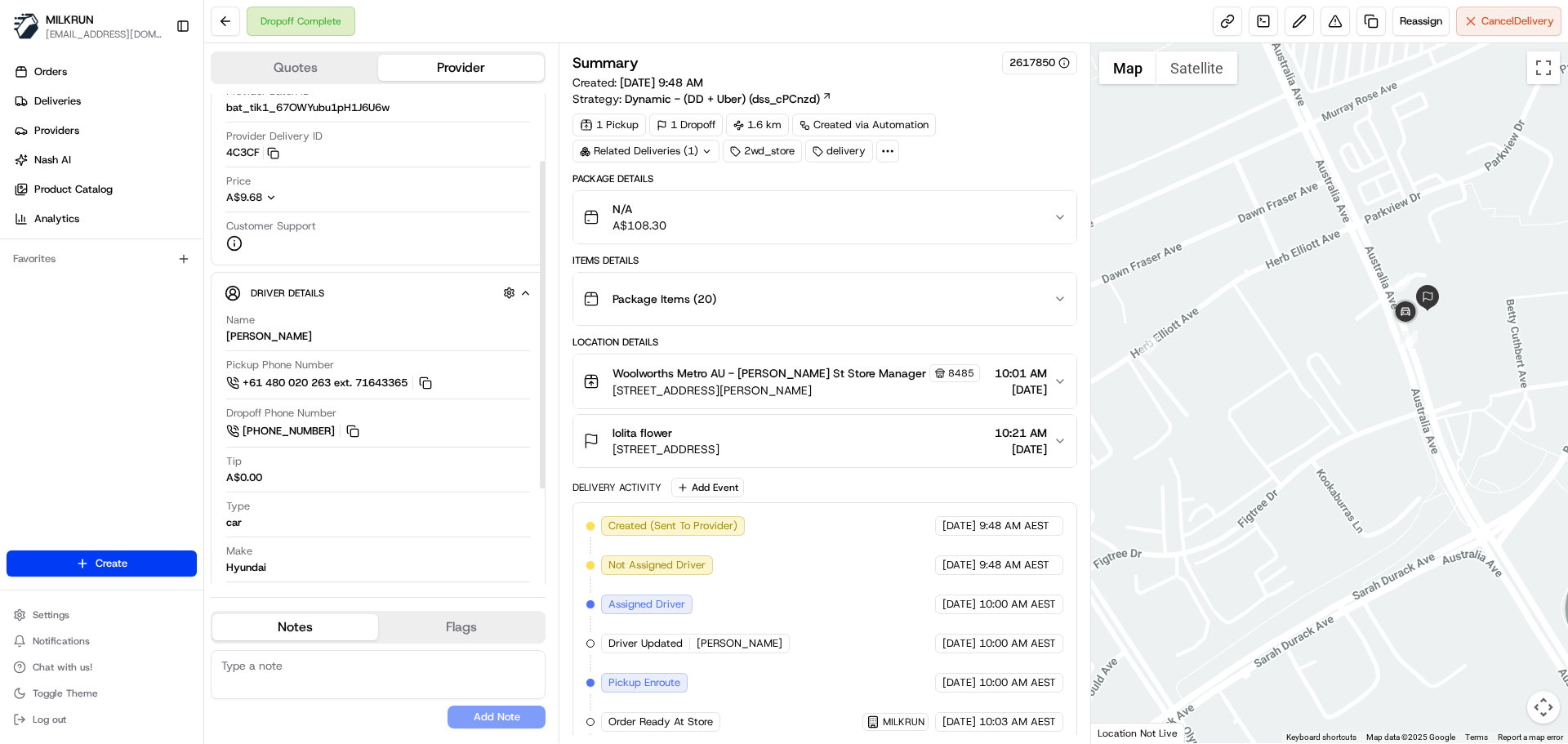
scroll to position [88, 0]
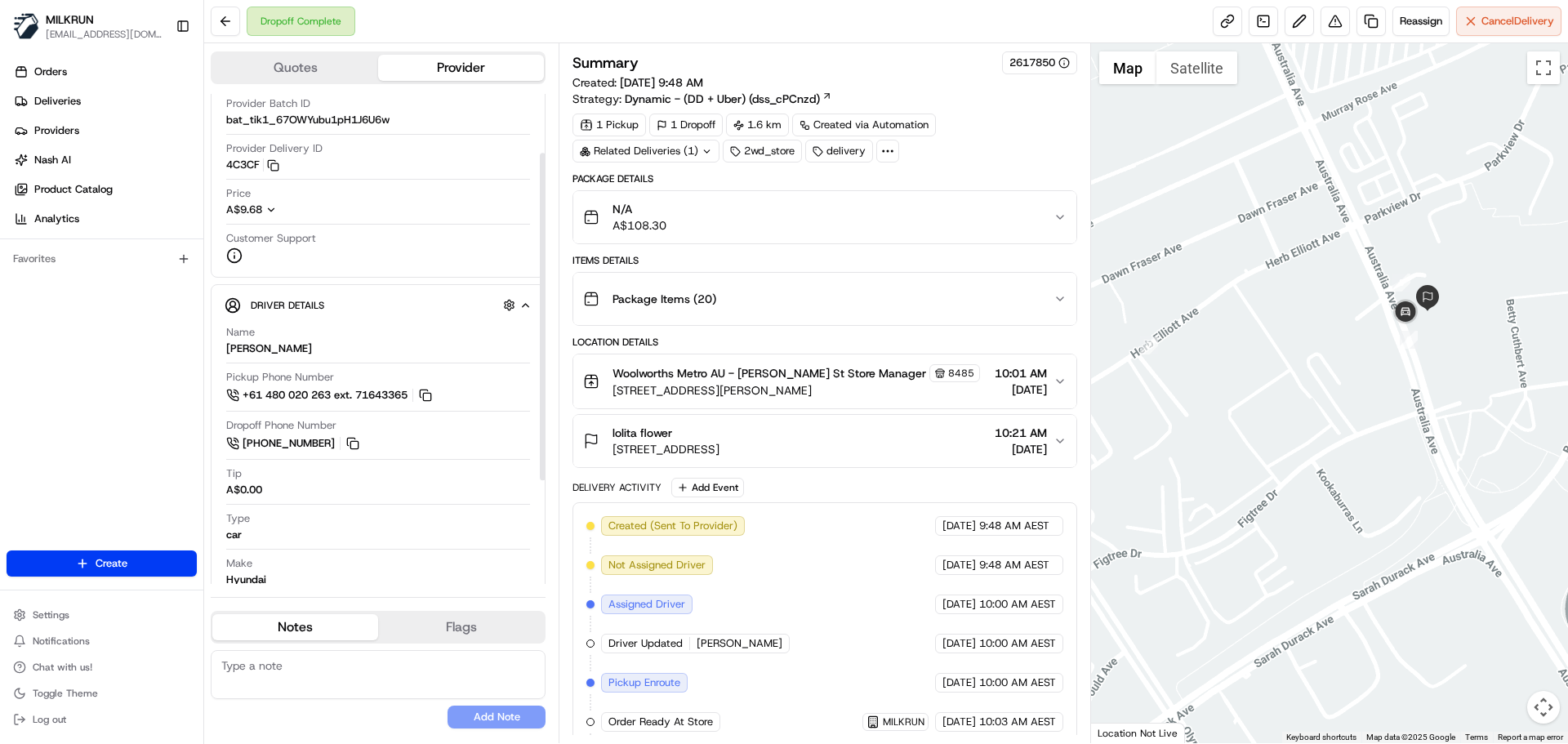
drag, startPoint x: 542, startPoint y: 356, endPoint x: 544, endPoint y: 415, distance: 59.0
click at [544, 415] on div at bounding box center [542, 316] width 6 height 327
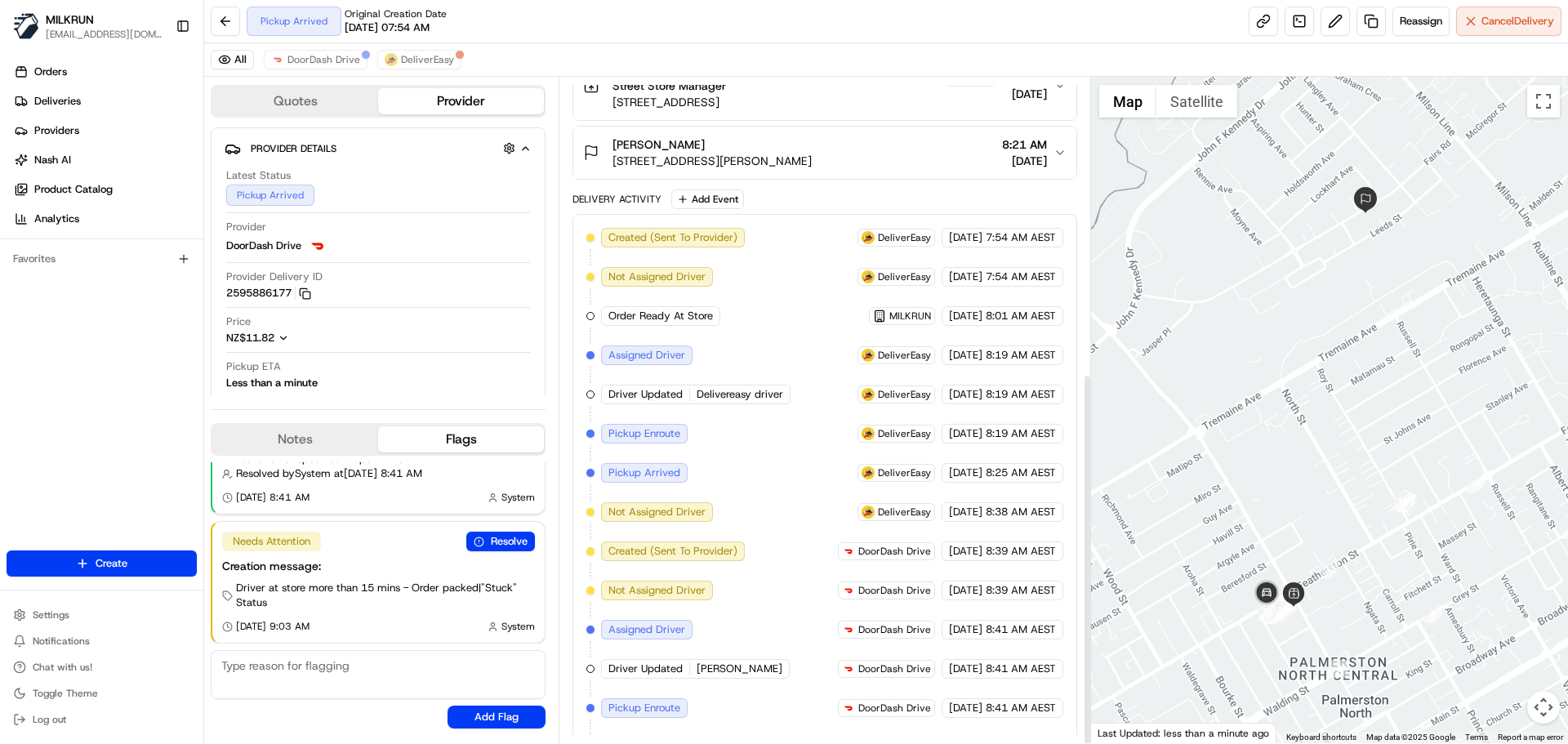
scroll to position [529, 0]
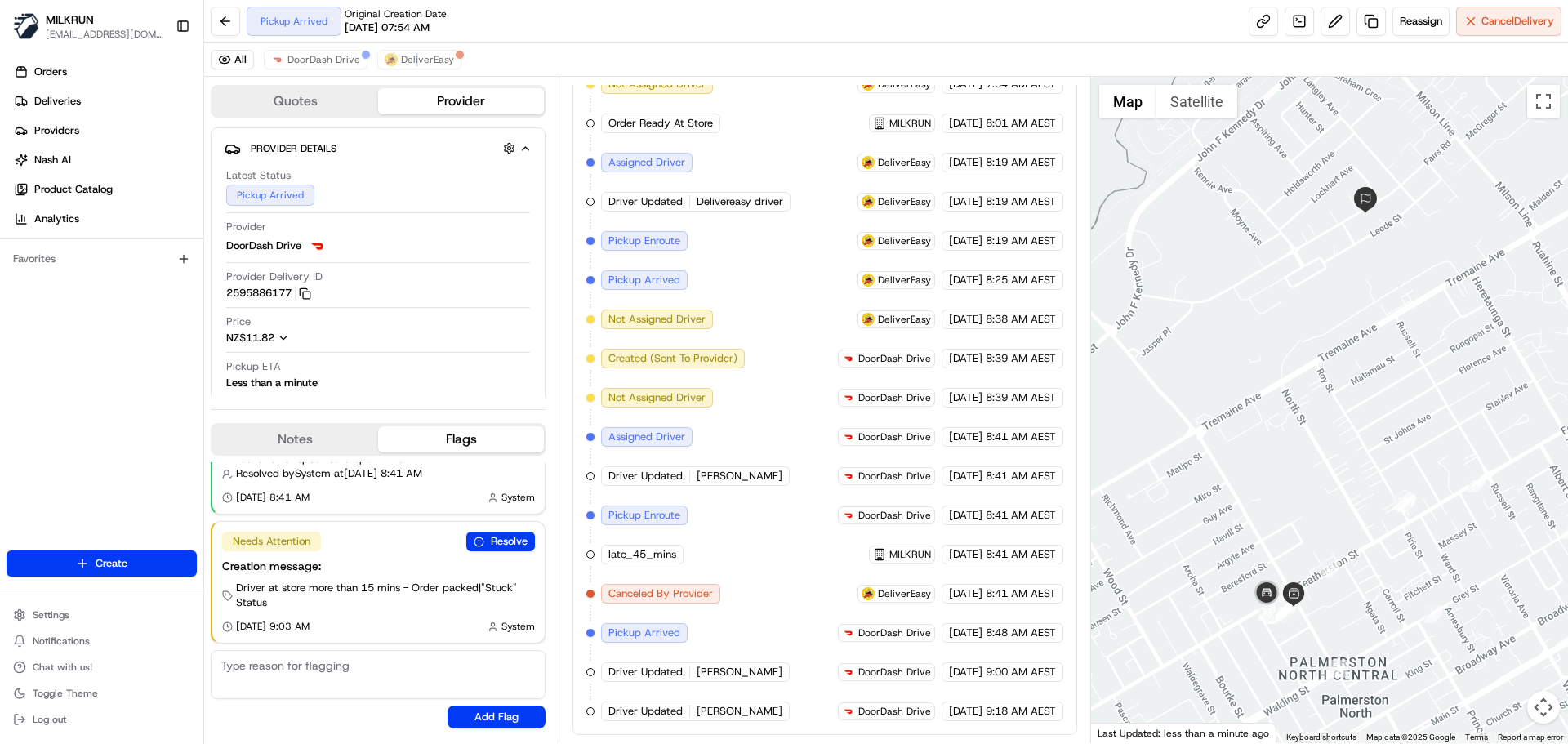
click at [414, 69] on div "All DoorDash Drive DeliverEasy" at bounding box center [887, 60] width 1365 height 33
click at [417, 66] on button "DeliverEasy" at bounding box center [419, 59] width 85 height 19
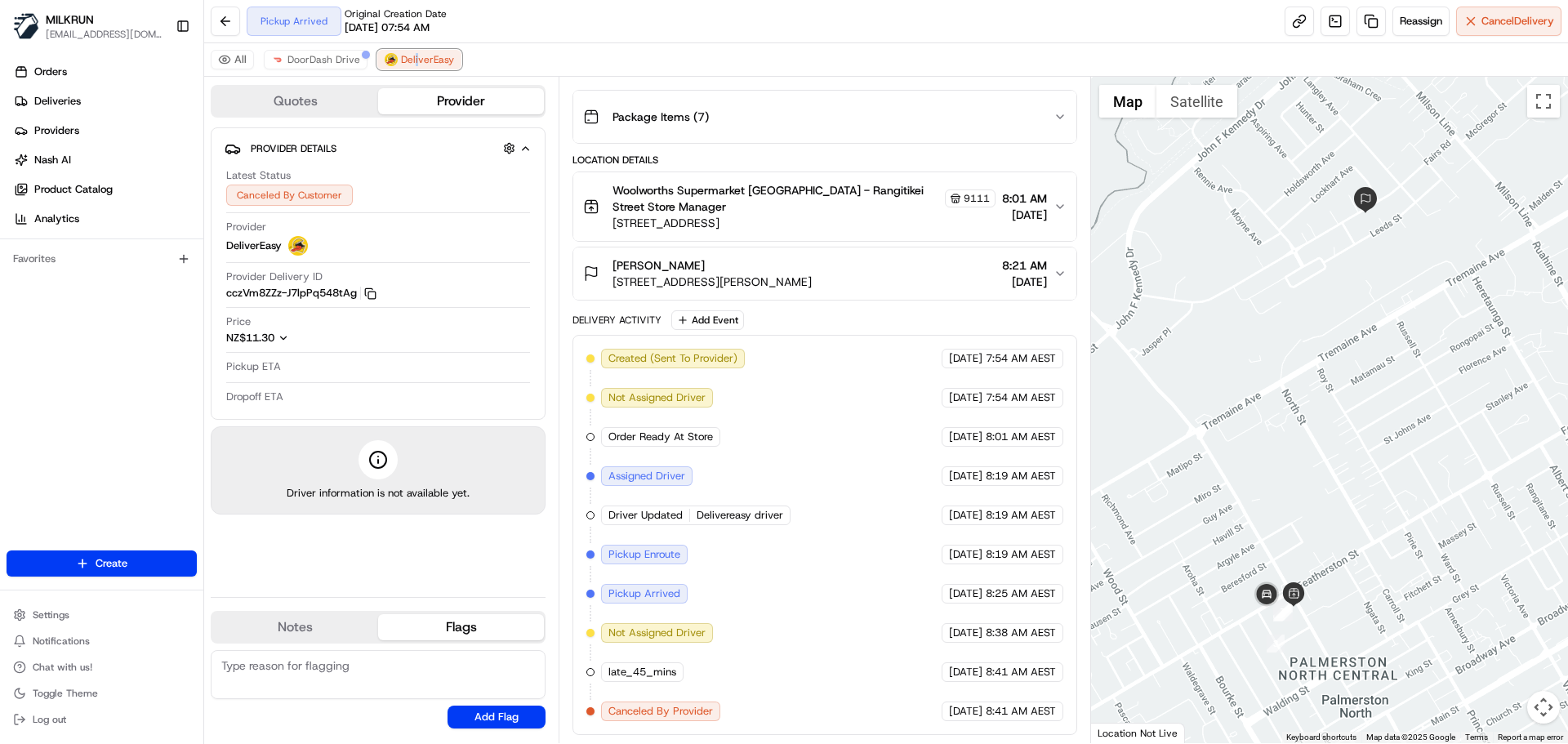
scroll to position [216, 0]
click at [311, 59] on span "DoorDash Drive" at bounding box center [323, 59] width 73 height 13
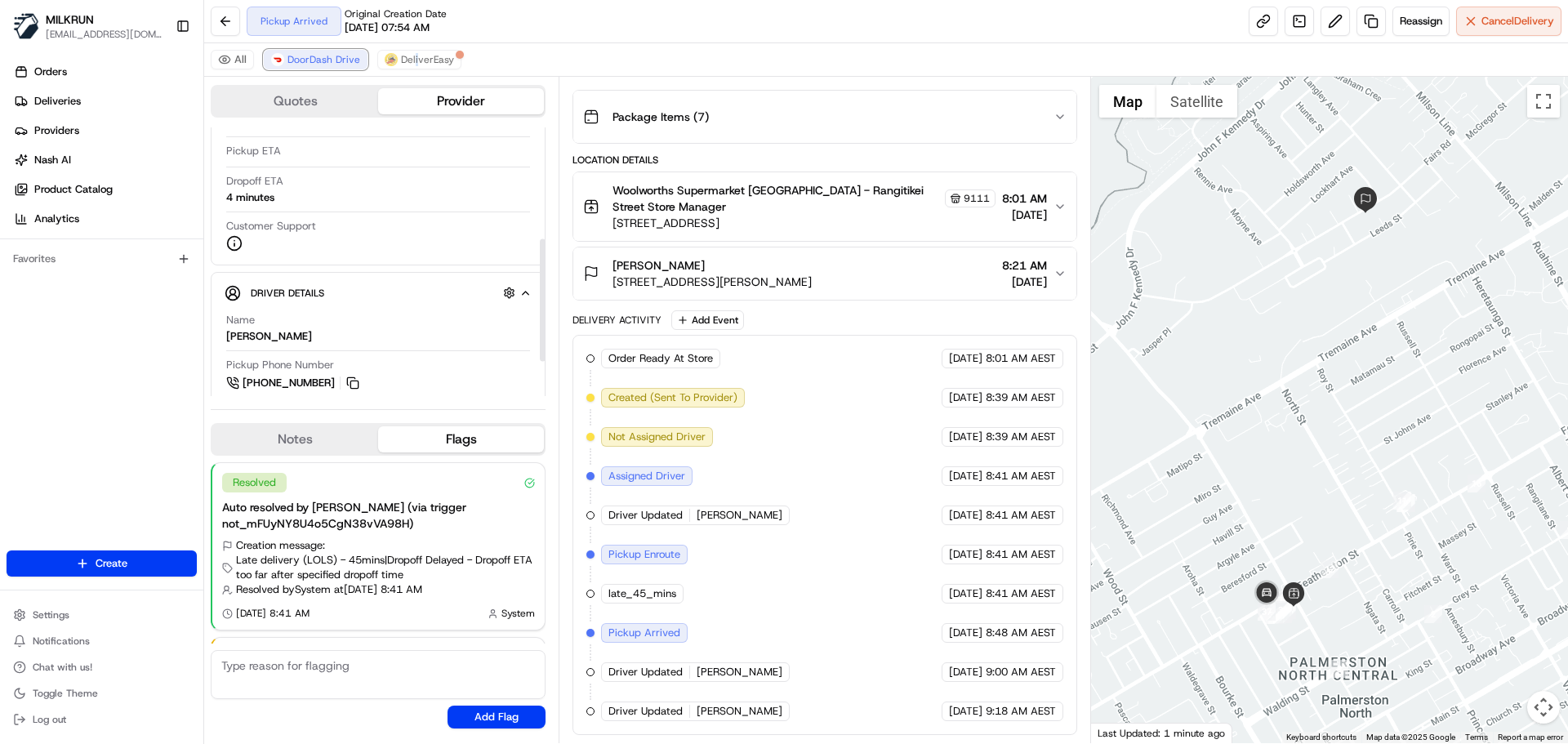
scroll to position [245, 0]
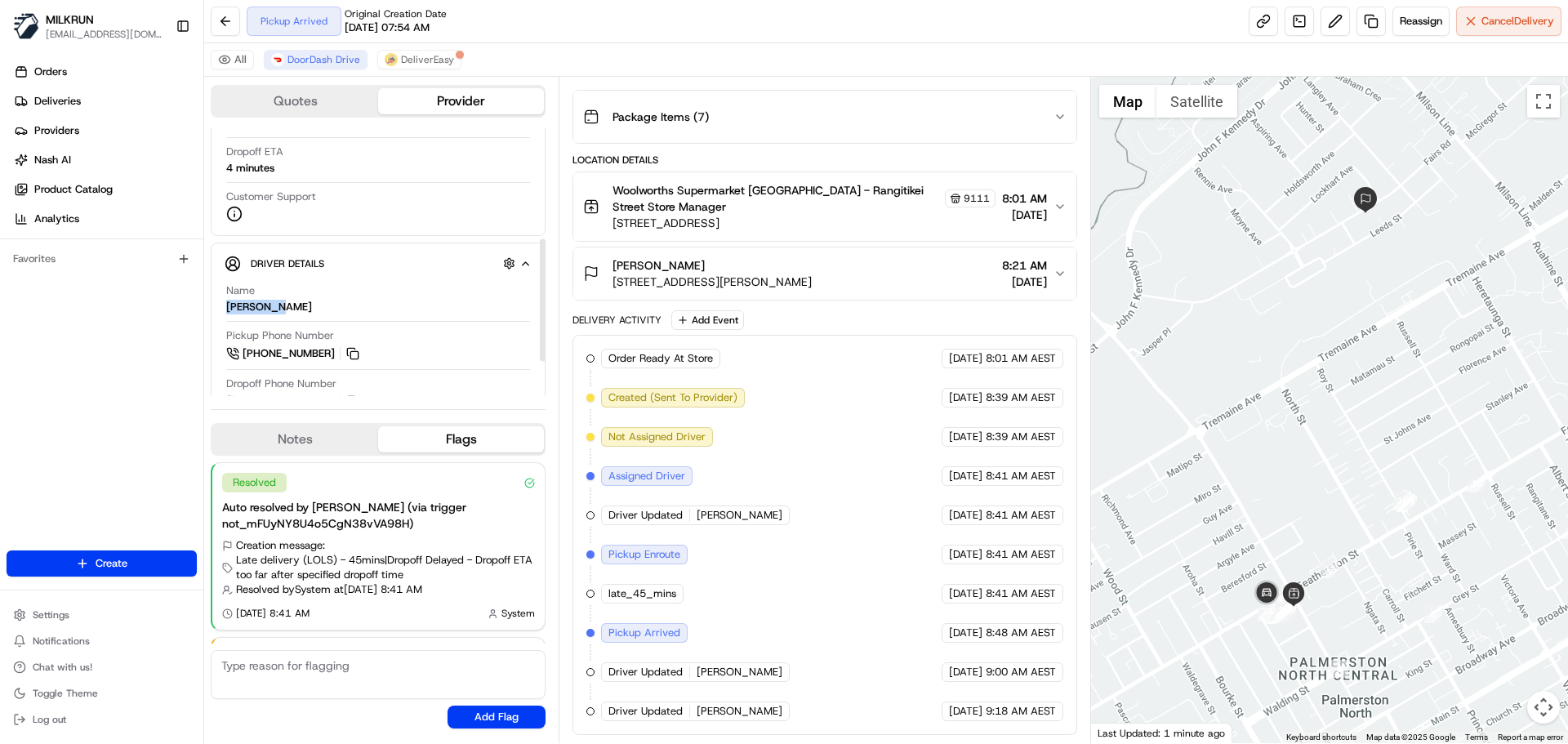
drag, startPoint x: 249, startPoint y: 310, endPoint x: 224, endPoint y: 313, distance: 25.2
click at [224, 313] on div "Name Rakesh K. Pickup Phone Number +64 9 887 8457 Dropoff Phone Number +64 9 88…" at bounding box center [378, 369] width 307 height 185
copy div "Rakesh K."
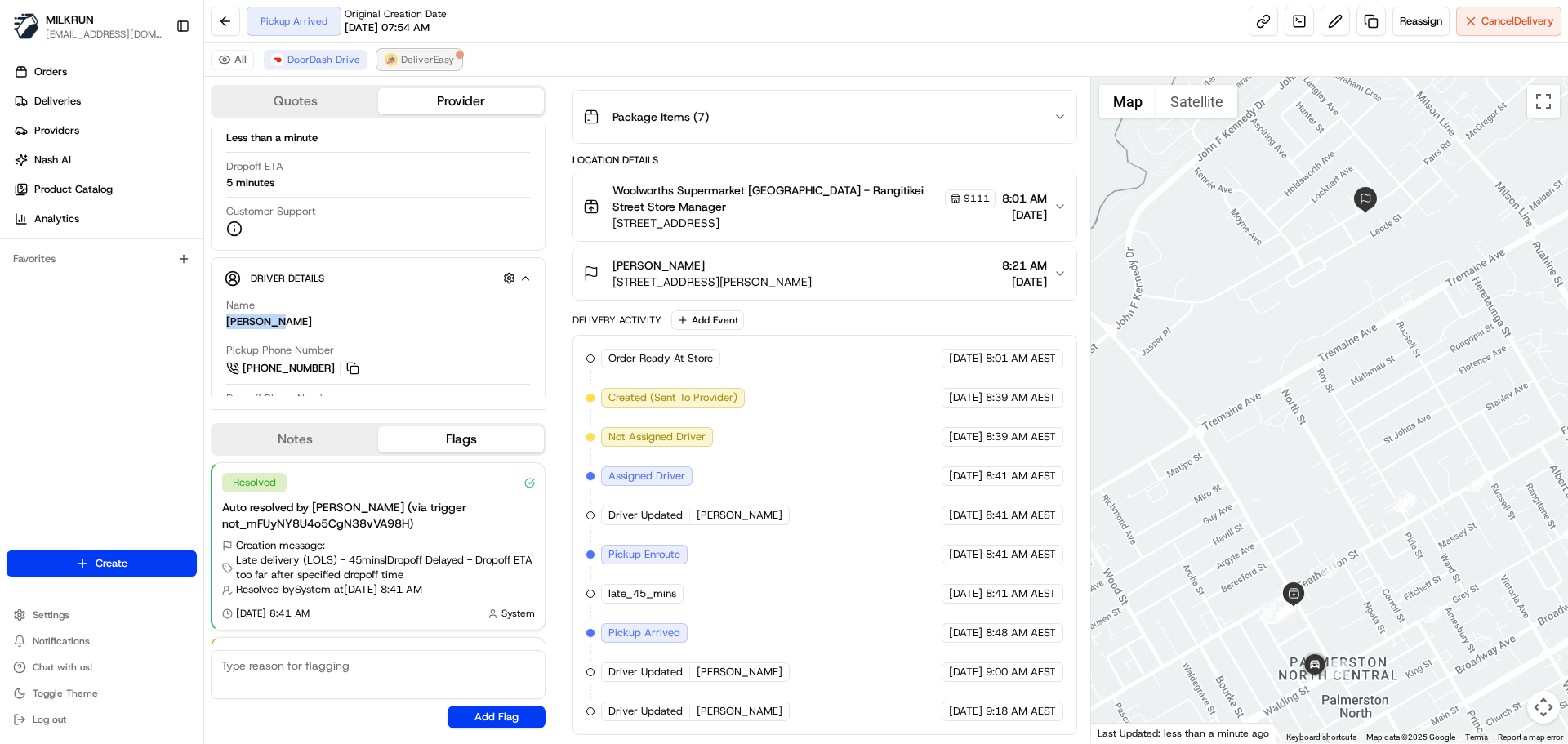
click at [401, 65] on span "DeliverEasy" at bounding box center [427, 59] width 53 height 13
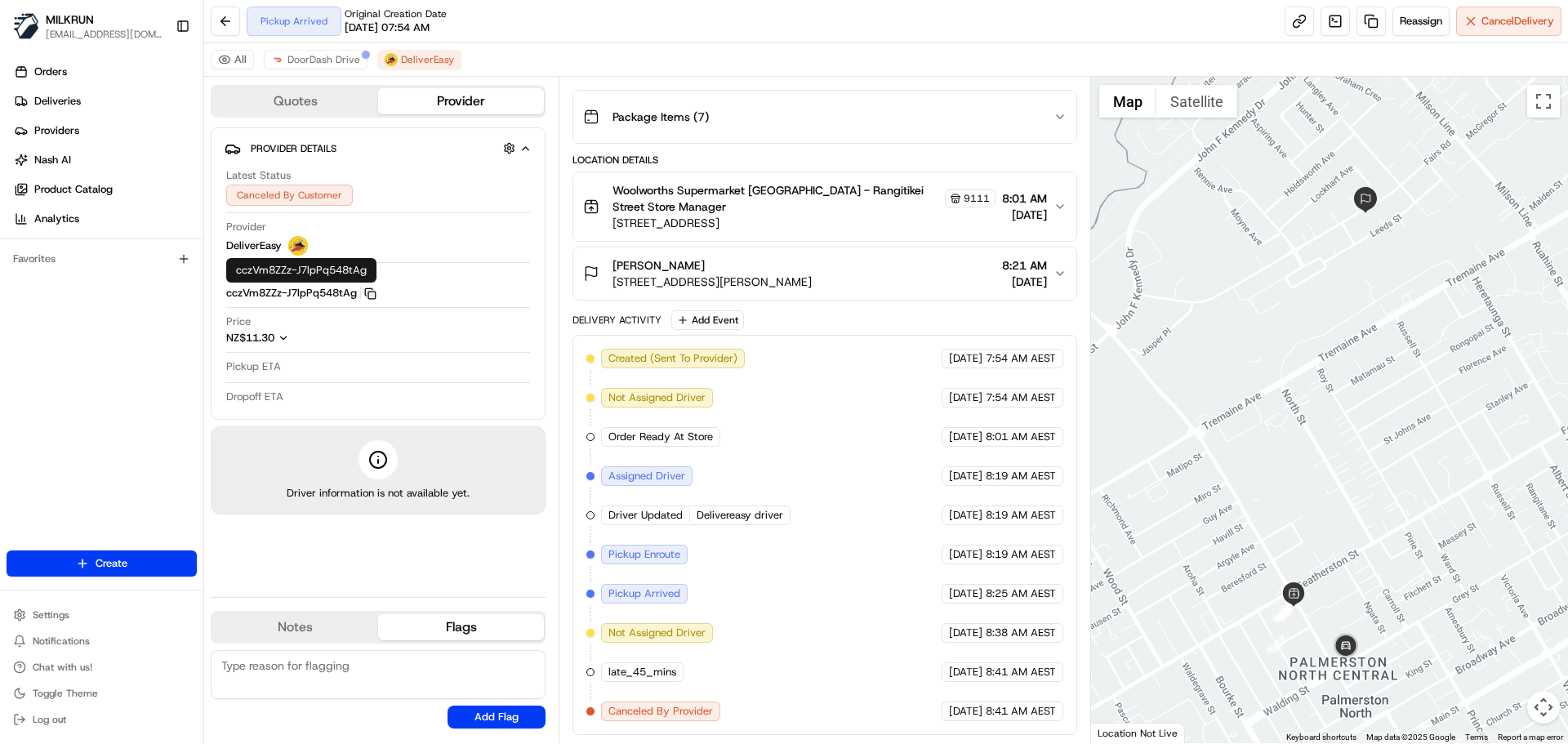
click at [368, 290] on icon "button" at bounding box center [370, 293] width 13 height 13
click at [334, 66] on button "DoorDash Drive" at bounding box center [316, 59] width 104 height 19
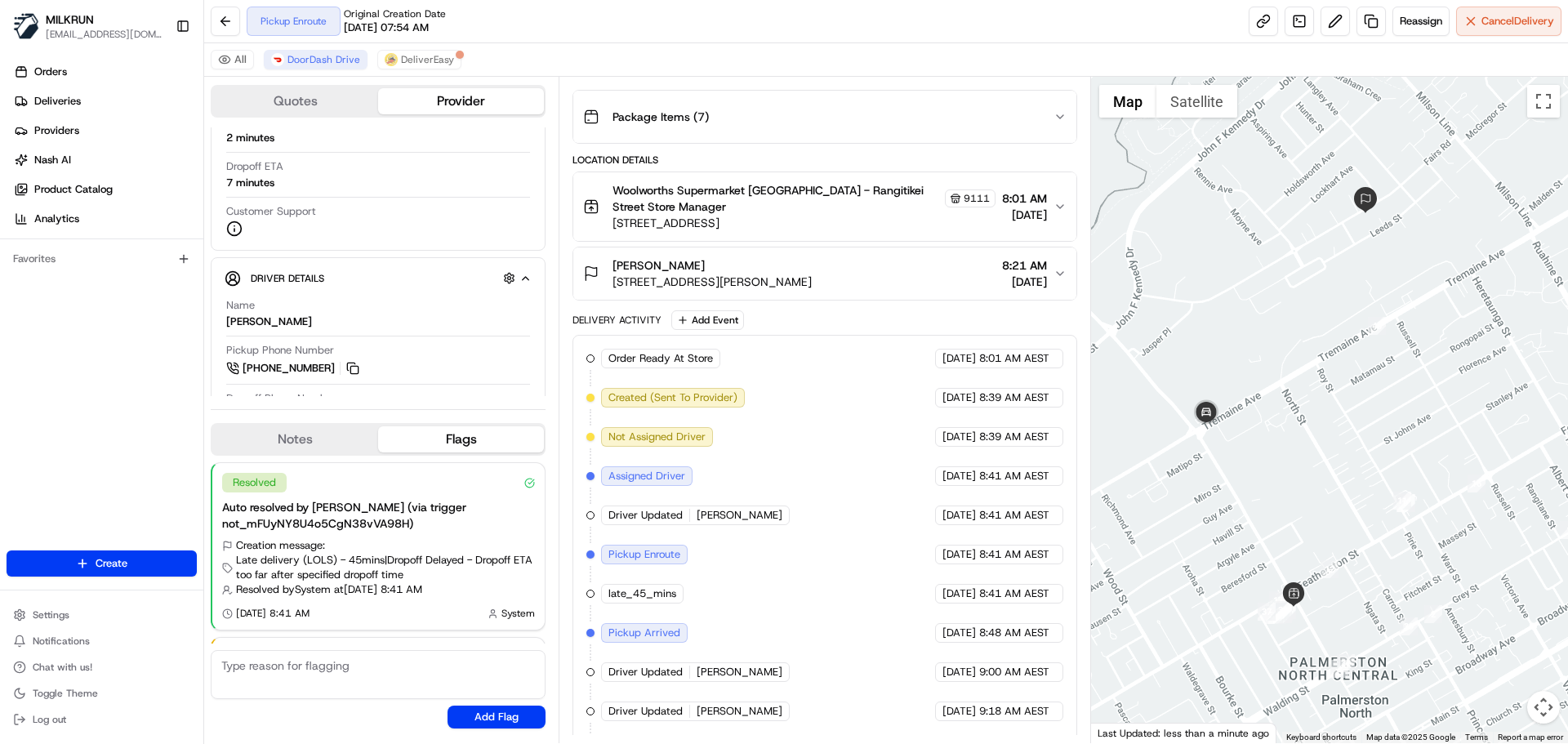
scroll to position [372, 0]
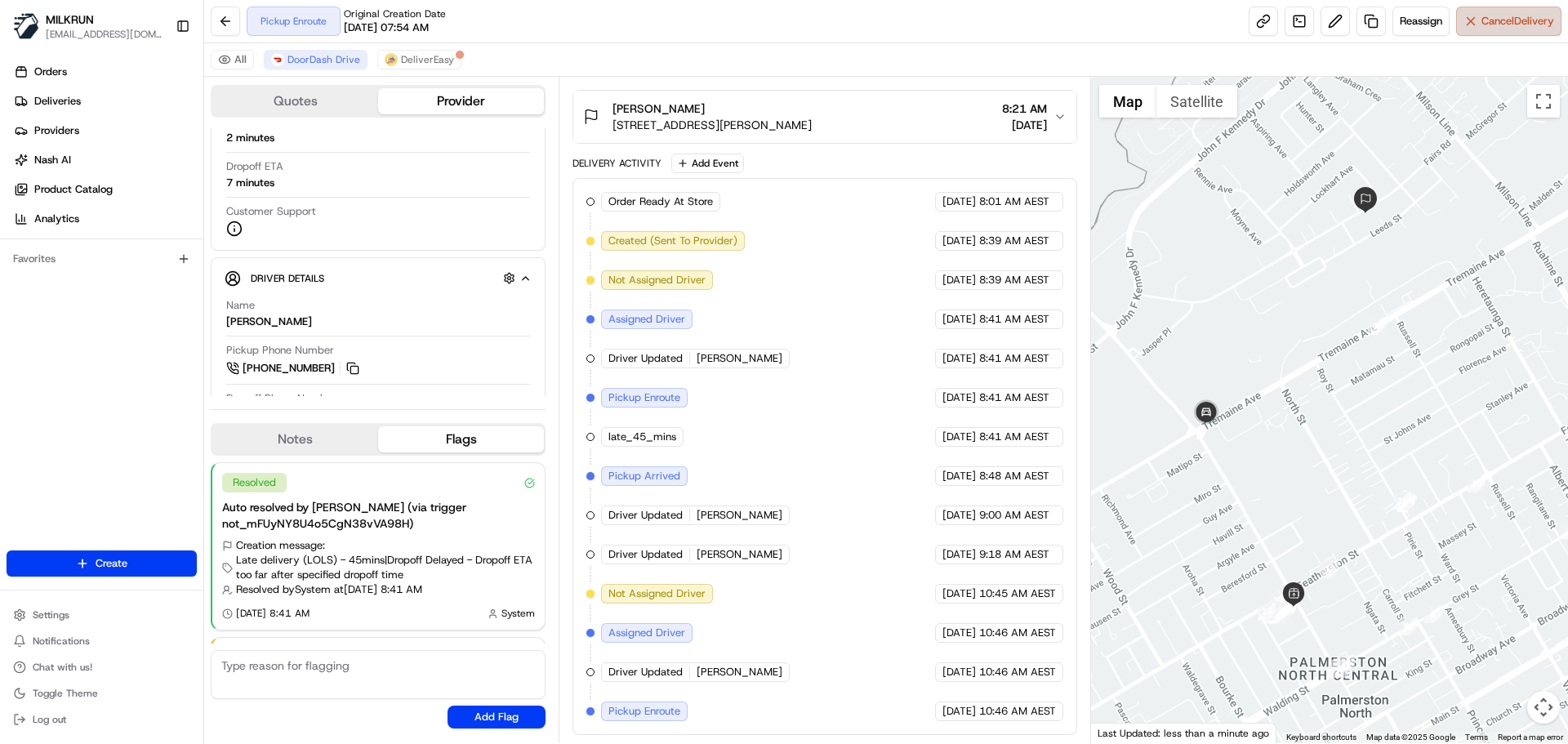
click at [1493, 17] on span "Cancel Delivery" at bounding box center [1518, 22] width 73 height 15
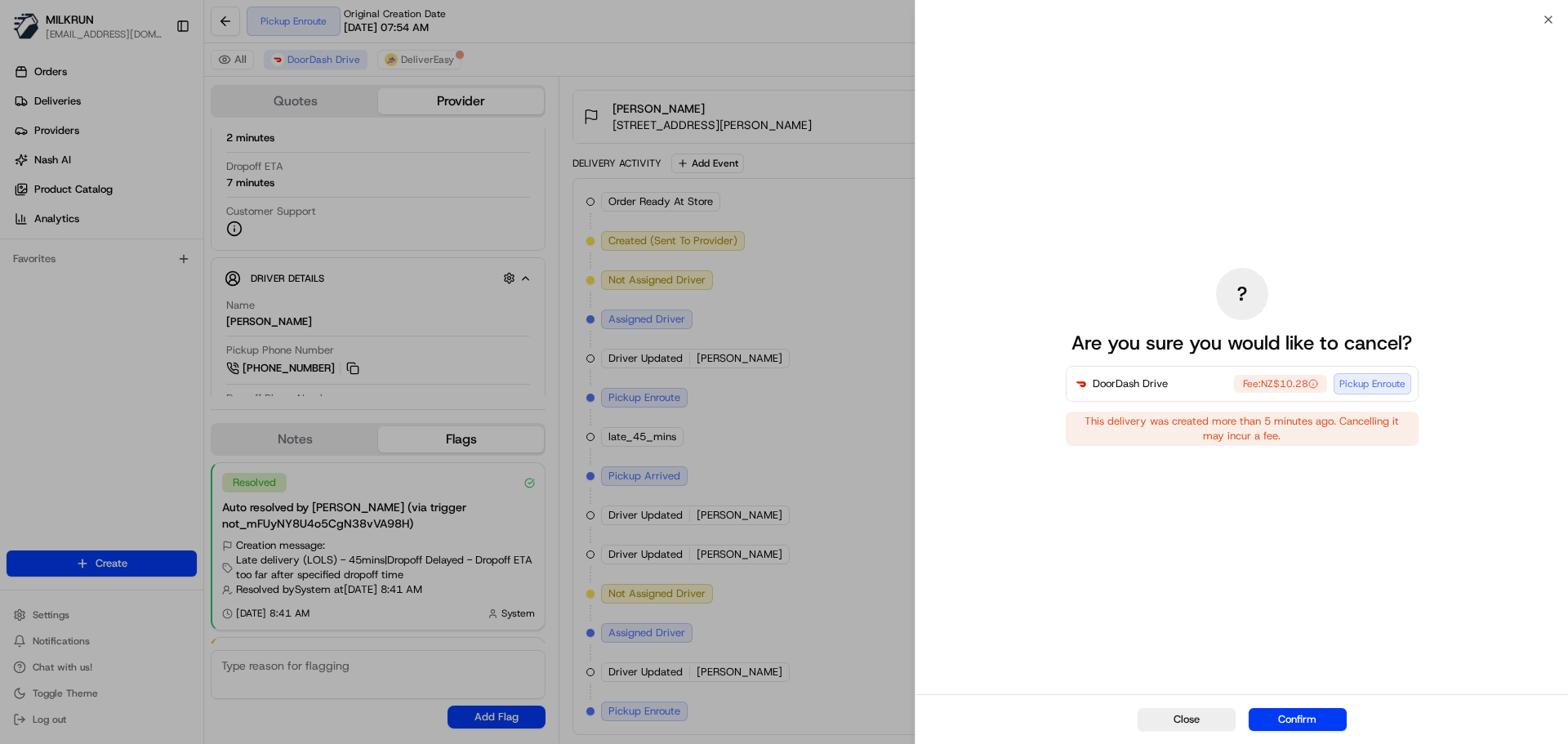
click at [1308, 716] on button "Confirm" at bounding box center [1298, 719] width 98 height 23
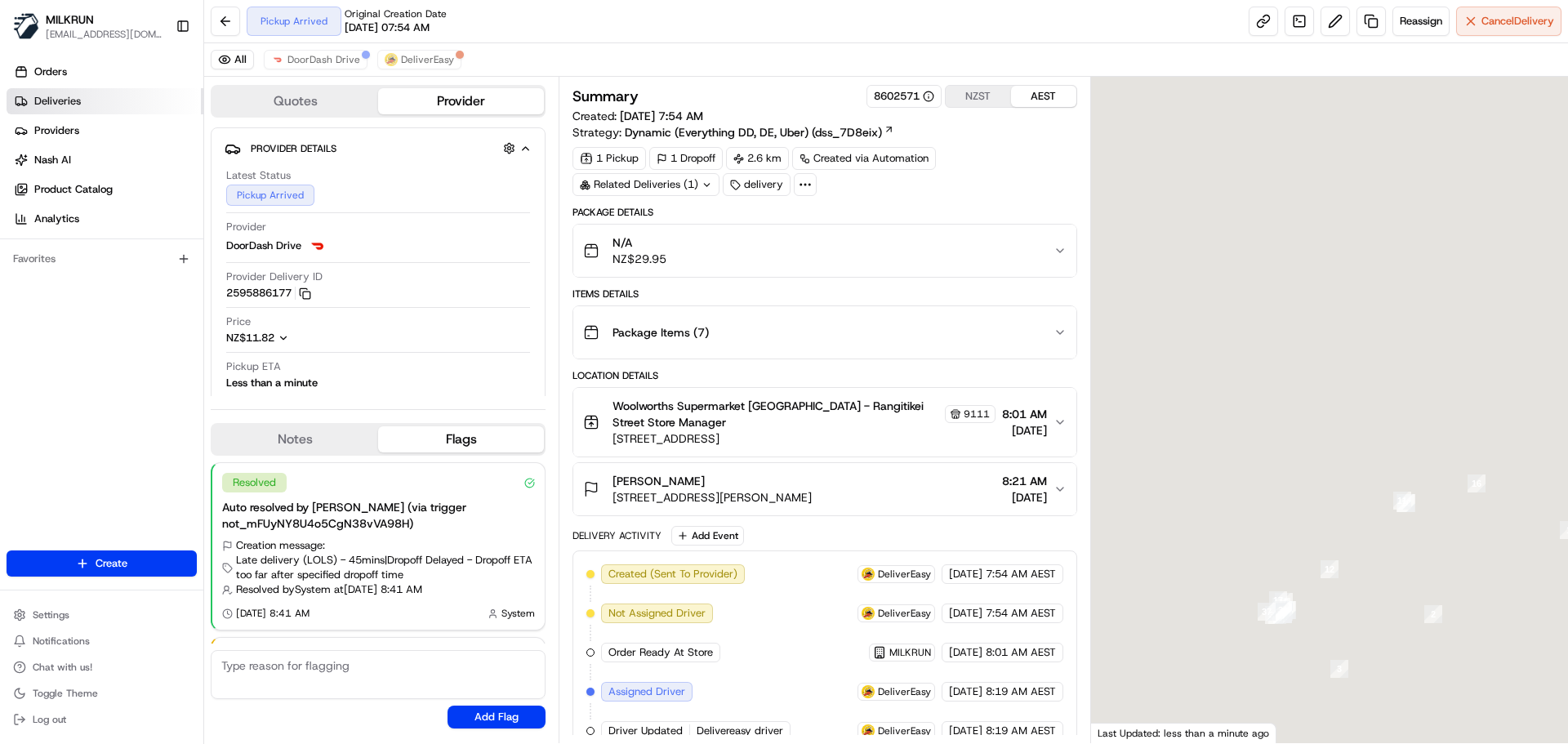
scroll to position [116, 0]
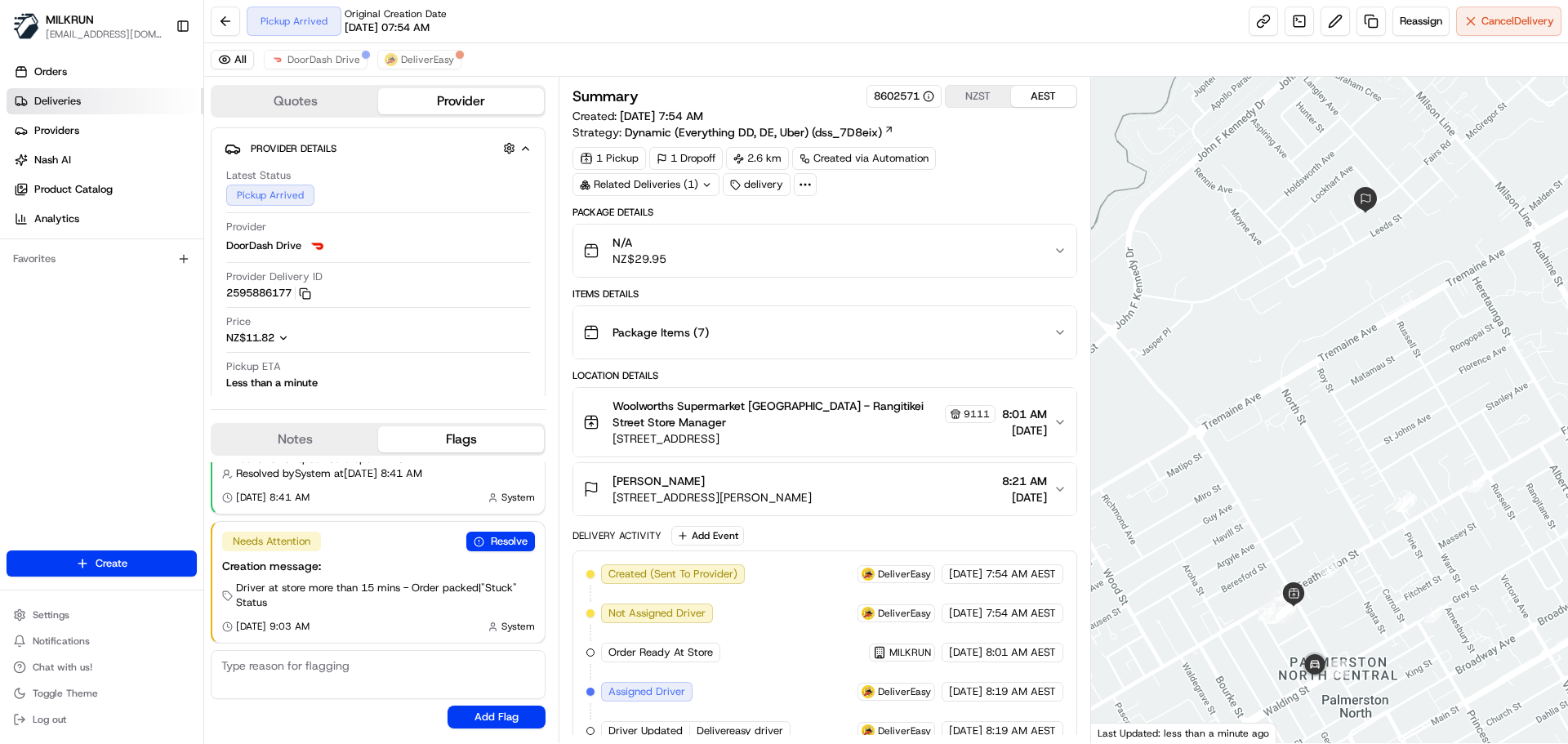
click at [107, 100] on link "Deliveries" at bounding box center [105, 100] width 197 height 26
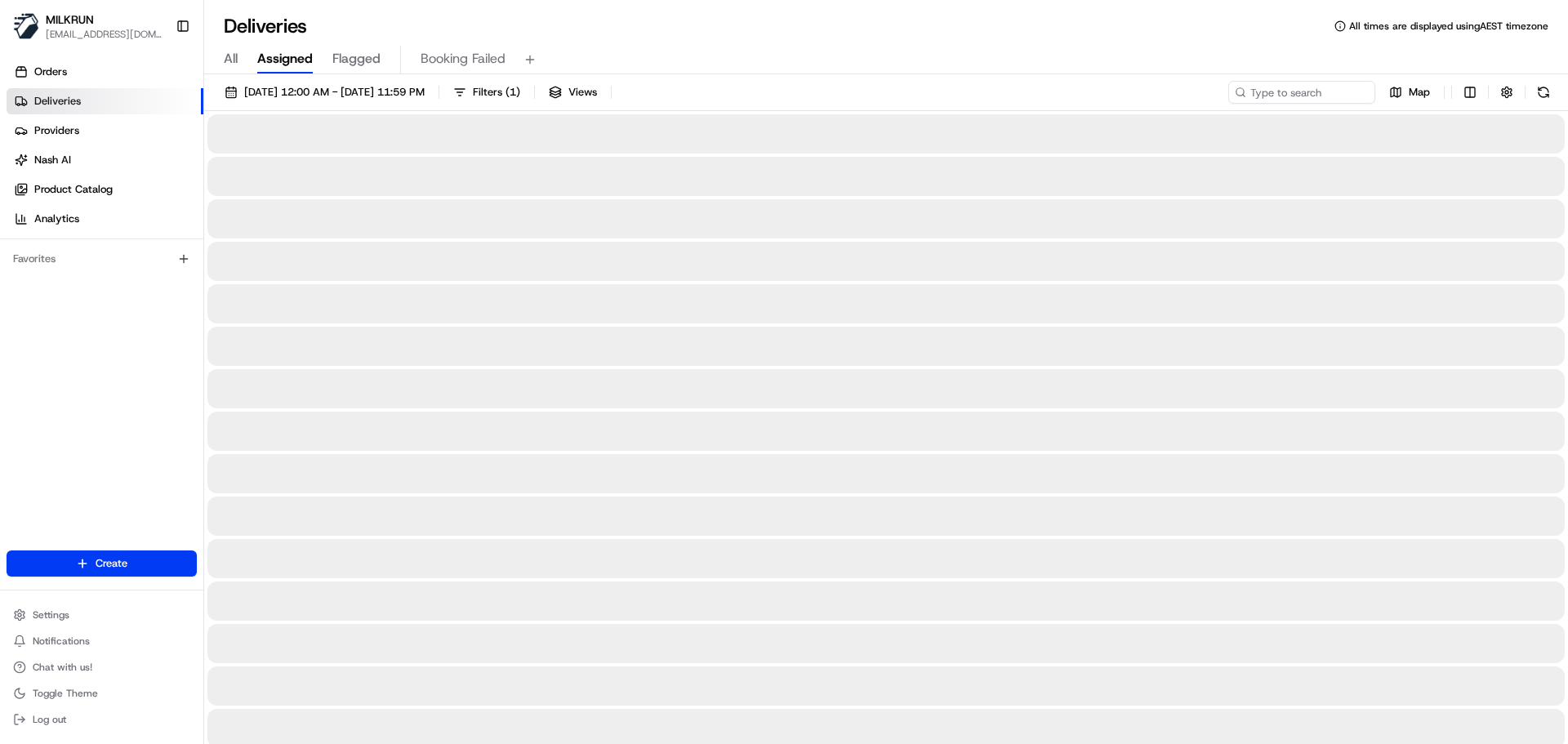
drag, startPoint x: 205, startPoint y: 62, endPoint x: 234, endPoint y: 59, distance: 29.2
click at [207, 62] on div "All Assigned Flagged Booking Failed" at bounding box center [887, 60] width 1365 height 28
click at [242, 57] on div "All Assigned Flagged Booking Failed" at bounding box center [887, 60] width 1365 height 28
click at [228, 59] on span "All" at bounding box center [230, 59] width 14 height 19
click at [1284, 95] on input at bounding box center [1278, 92] width 196 height 23
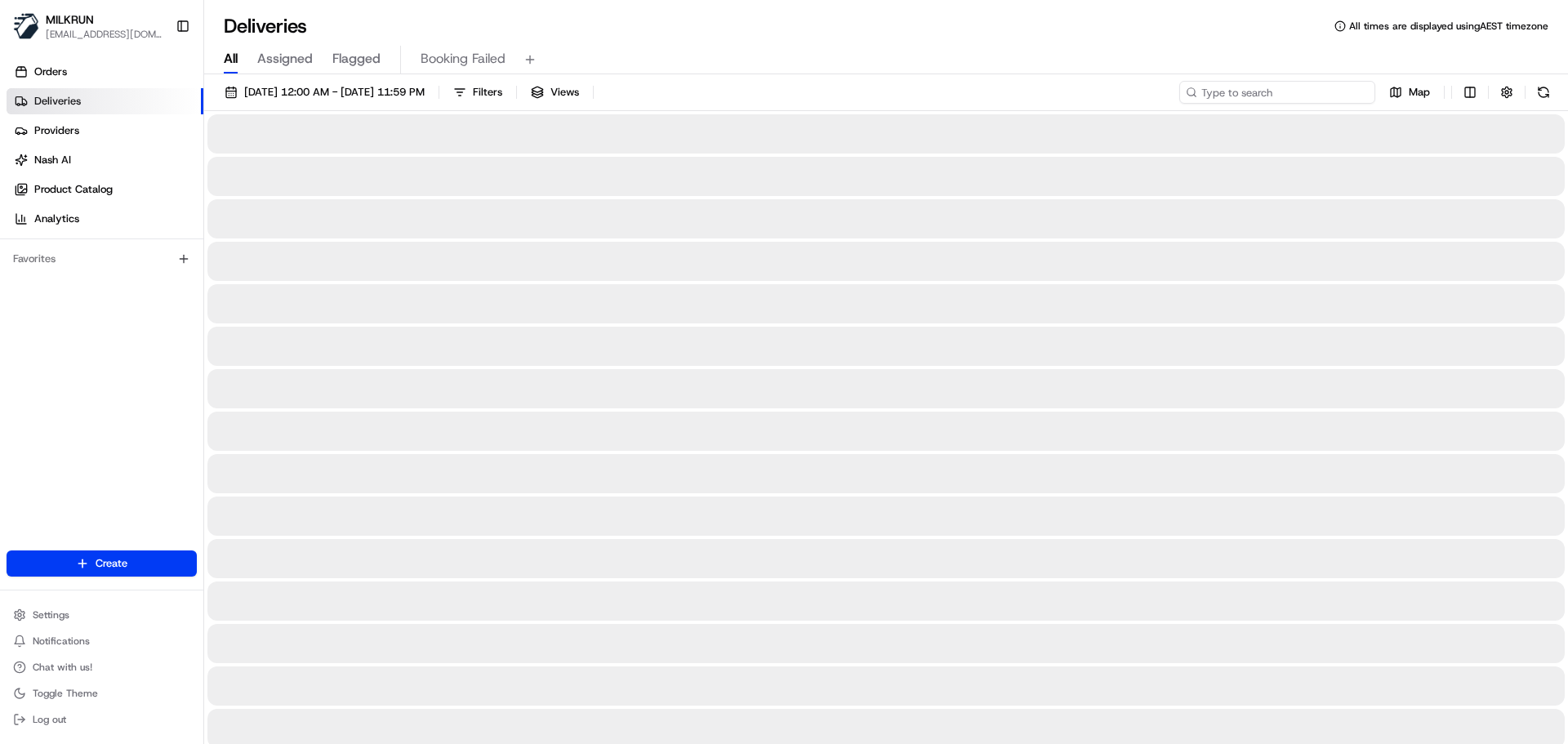
paste input "[PERSON_NAME]"
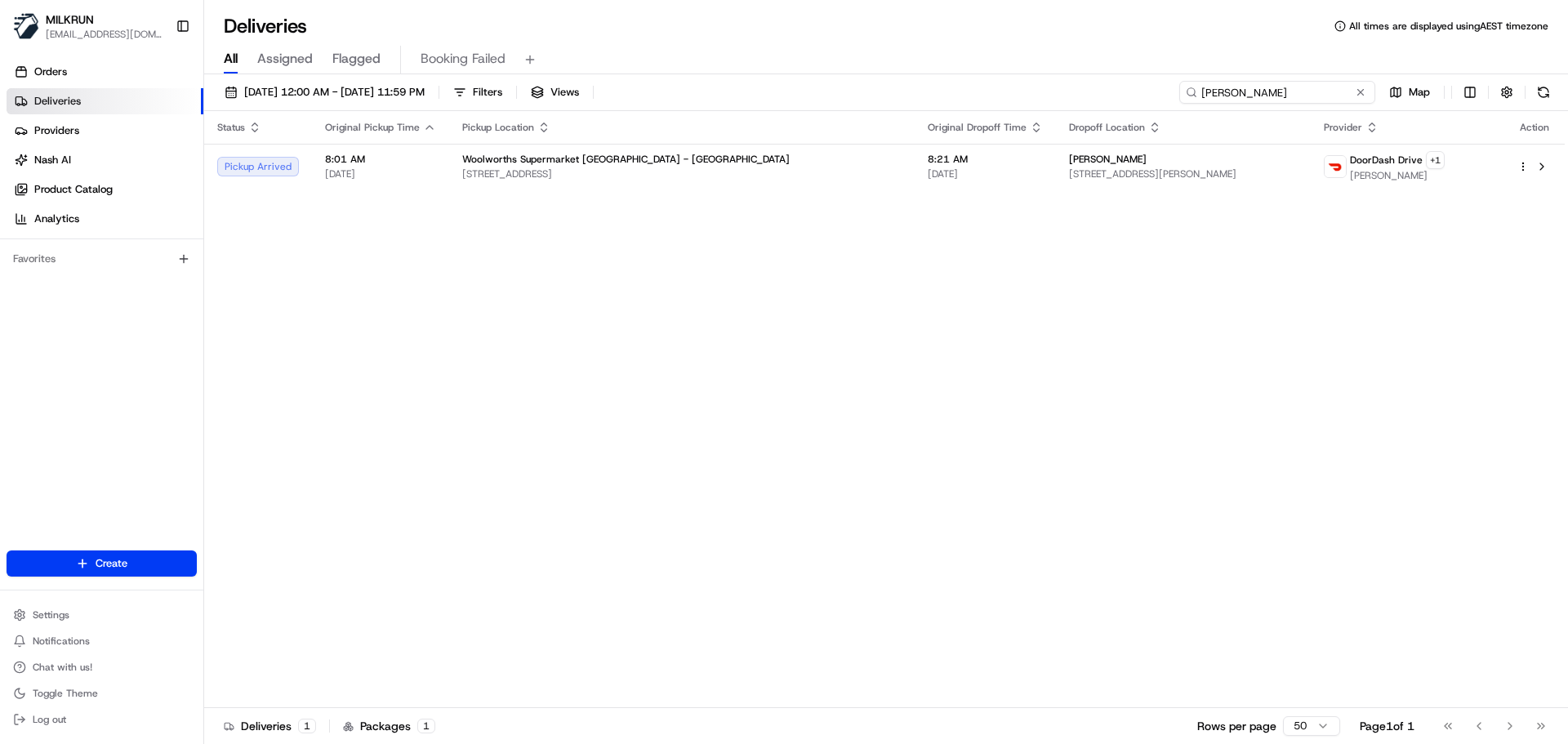
type input "[PERSON_NAME]"
